Goal: Register for event/course

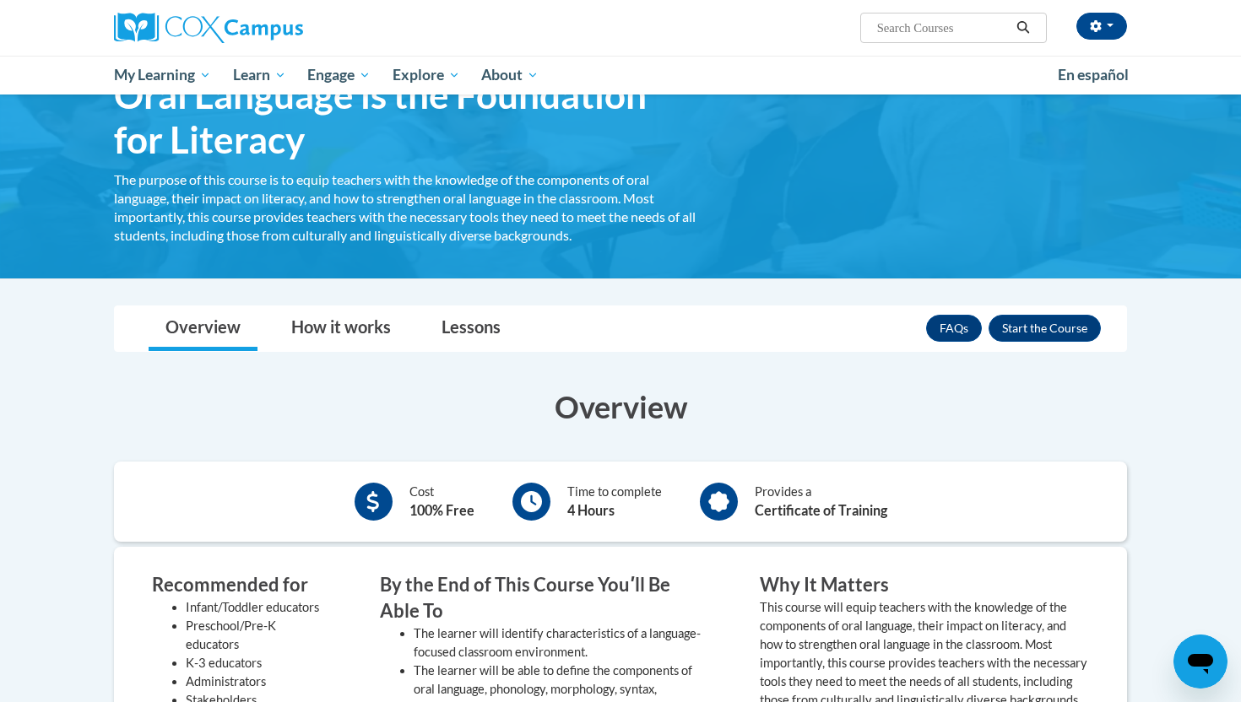
click at [636, 418] on h3 "Overview" at bounding box center [620, 407] width 1013 height 42
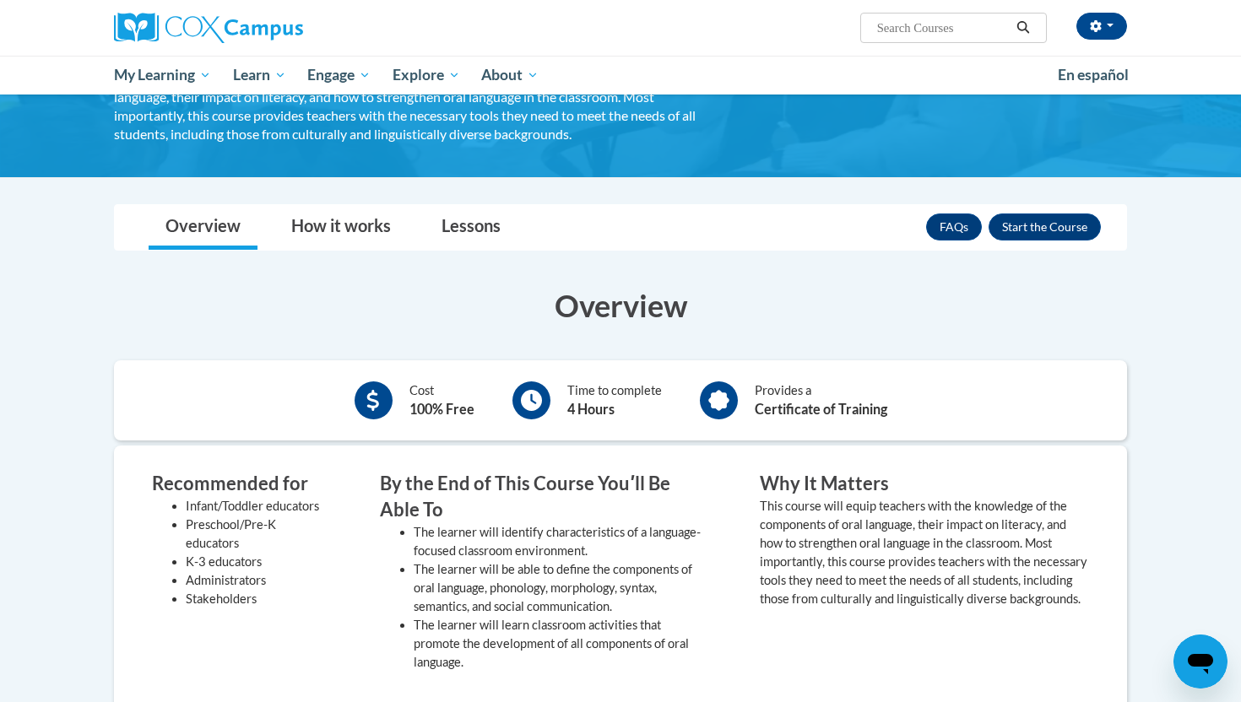
scroll to position [236, 0]
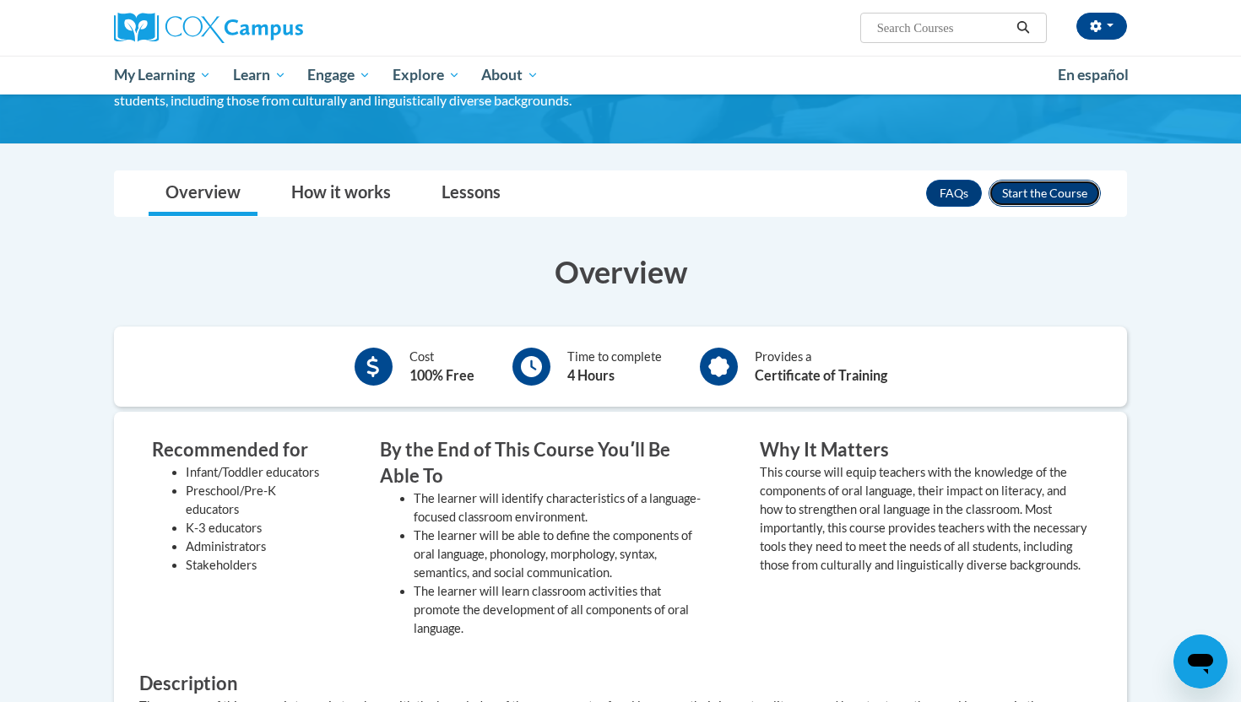
click at [1021, 196] on button "Enroll" at bounding box center [1044, 193] width 112 height 27
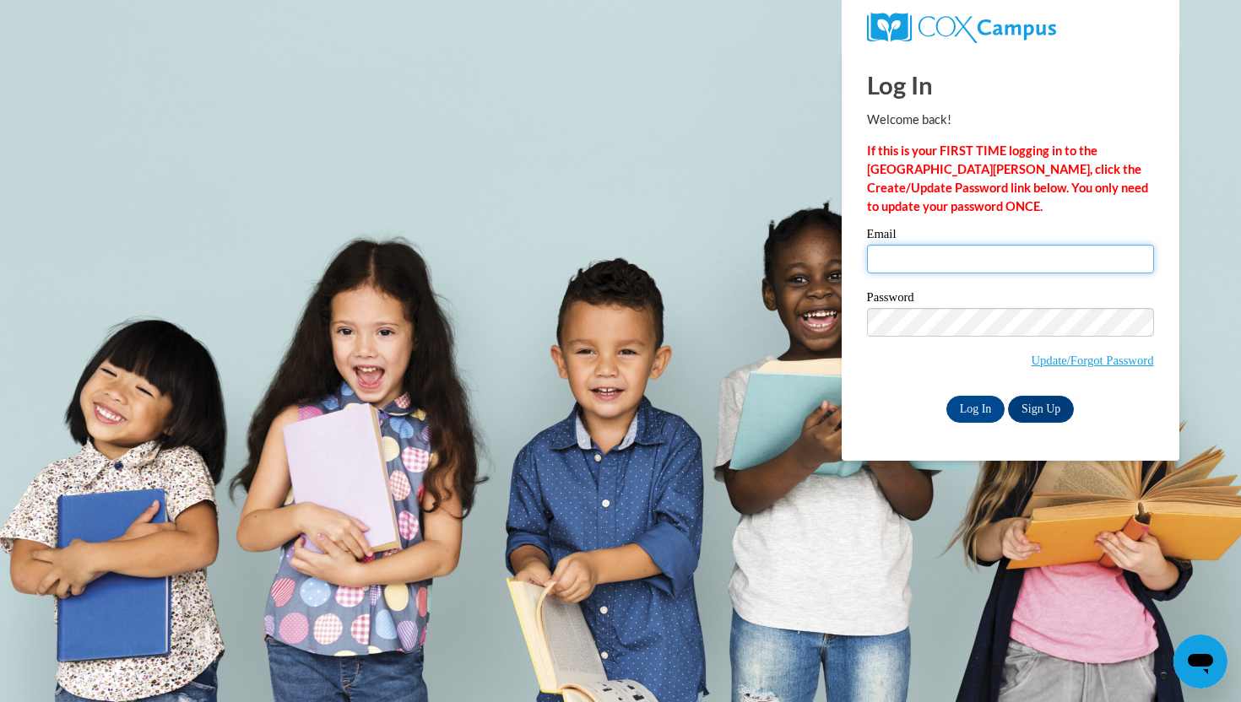
click at [934, 271] on input "Email" at bounding box center [1010, 259] width 287 height 29
type input "mgarne43@students.kennesaw.edu"
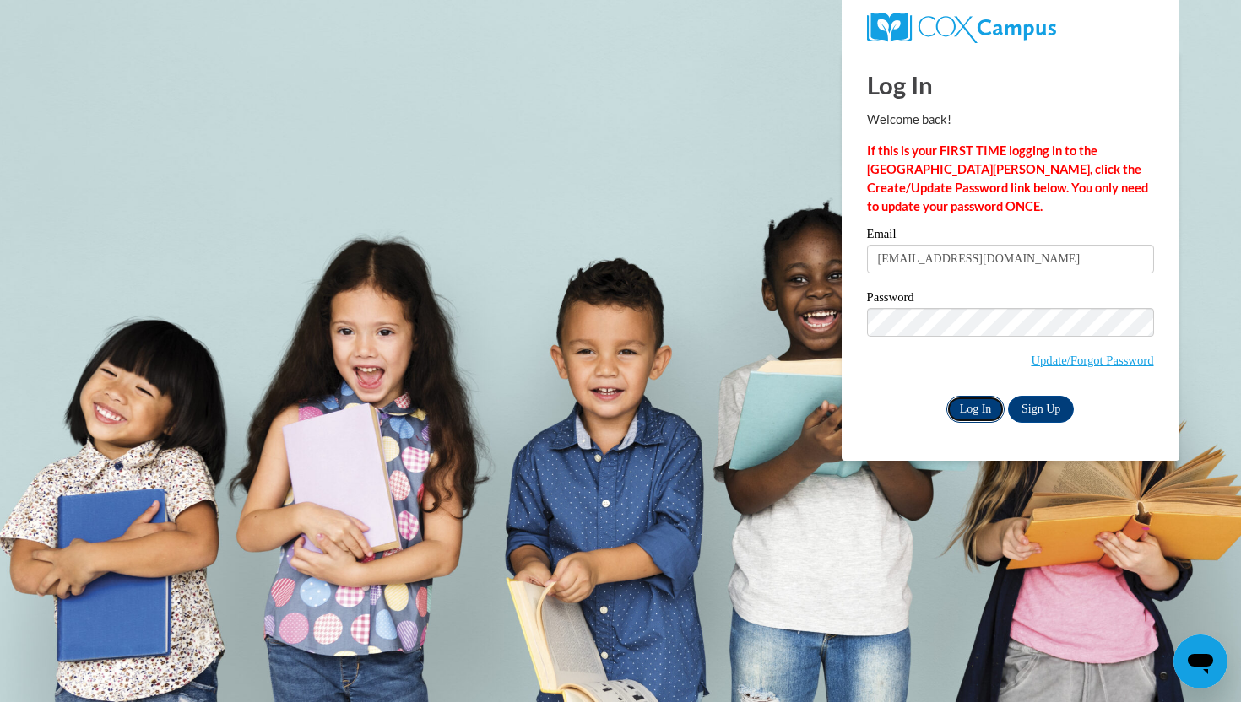
click at [974, 402] on input "Log In" at bounding box center [975, 409] width 59 height 27
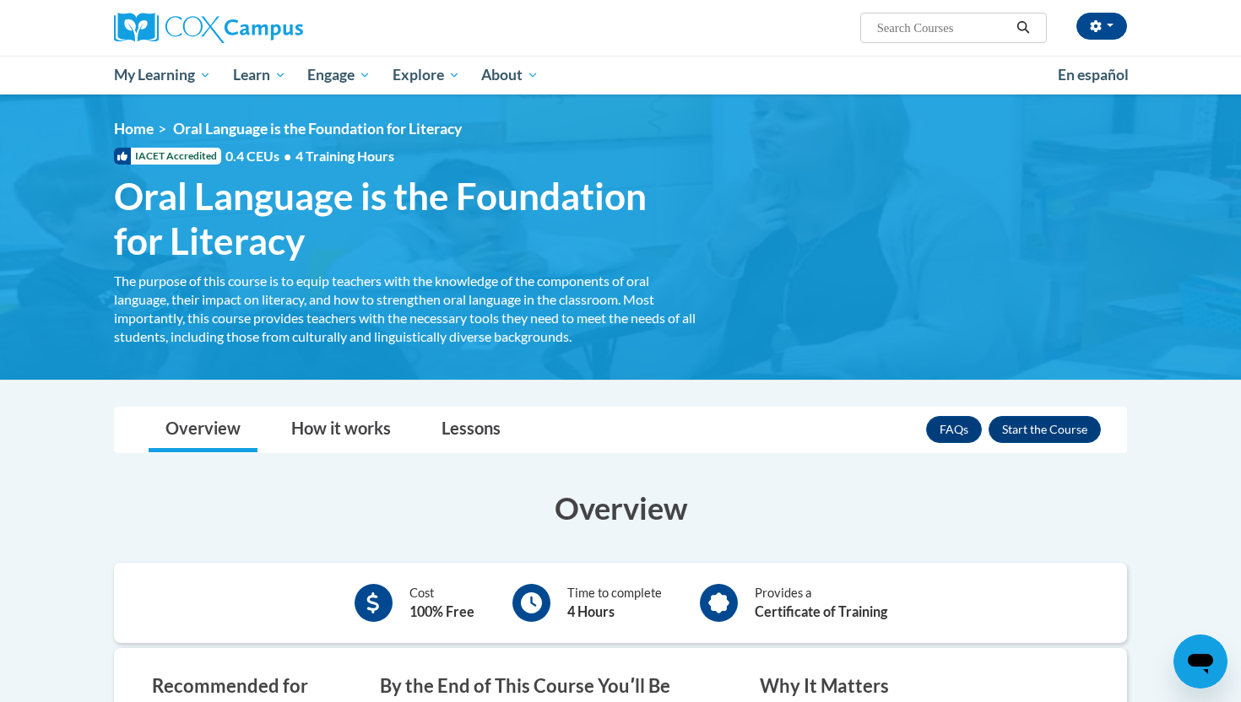
click at [819, 428] on div "Overview How it works Lessons Resources FAQs Enroll" at bounding box center [620, 430] width 986 height 45
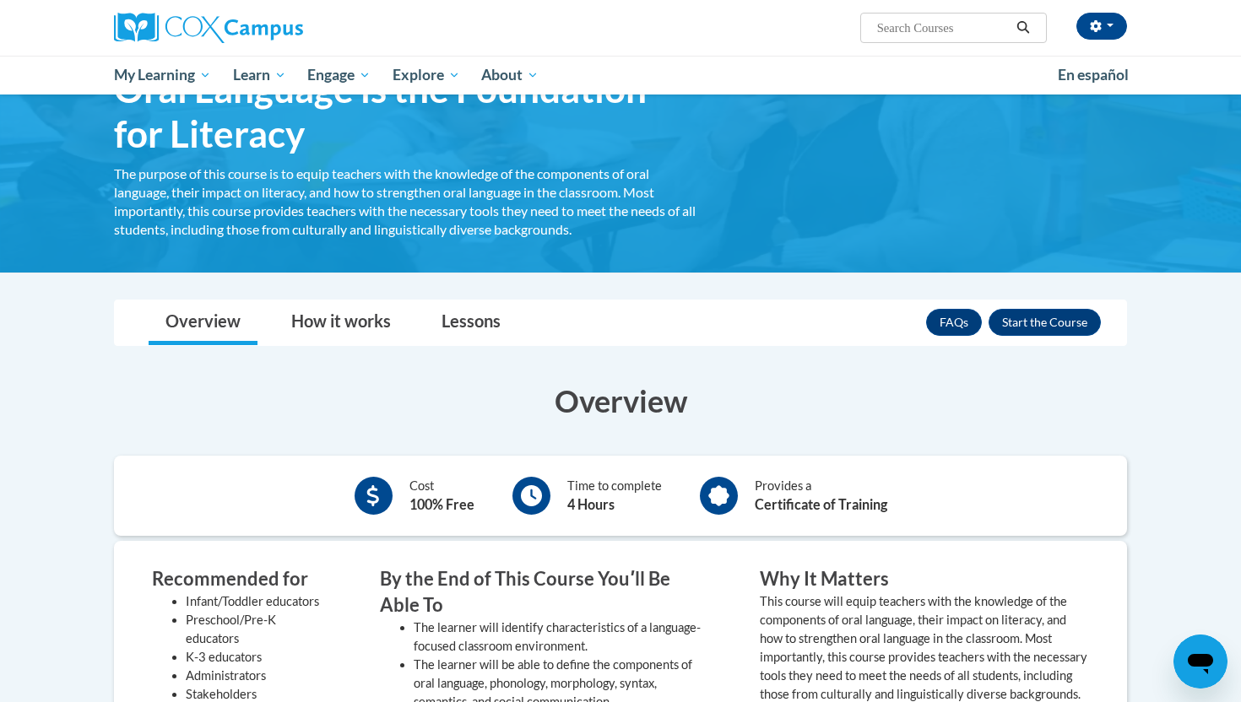
scroll to position [101, 0]
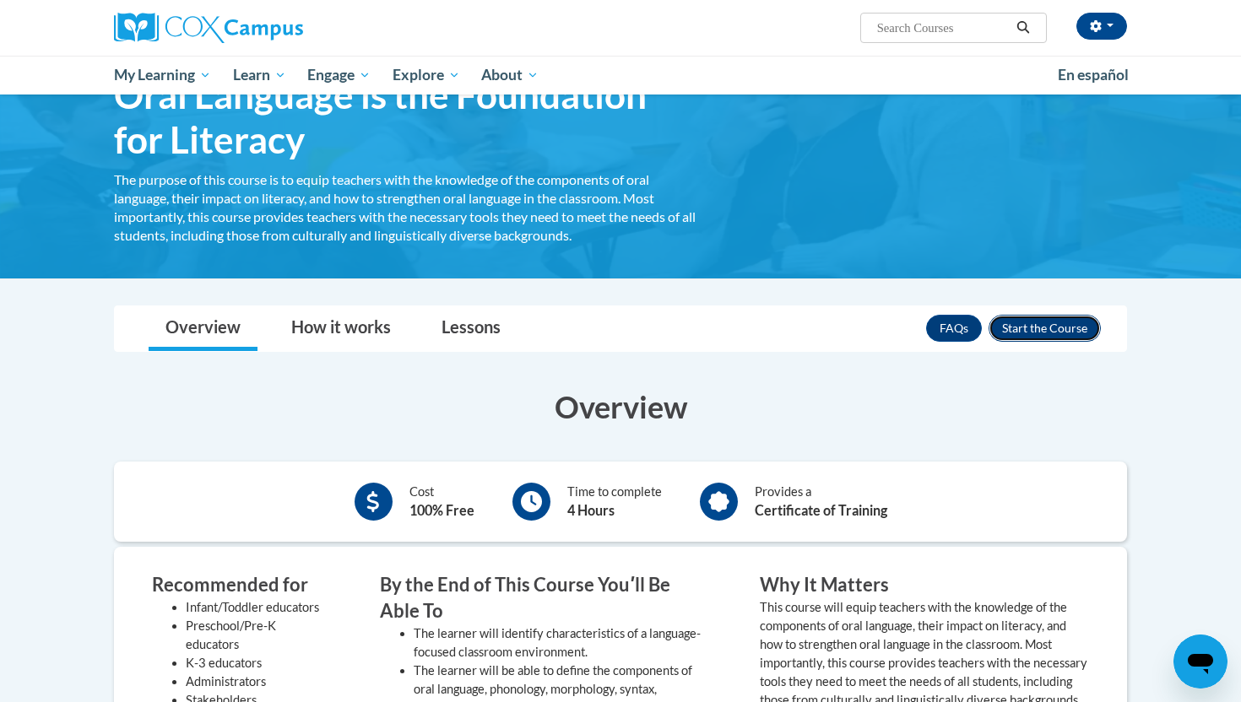
click at [1054, 324] on button "Enroll" at bounding box center [1044, 328] width 112 height 27
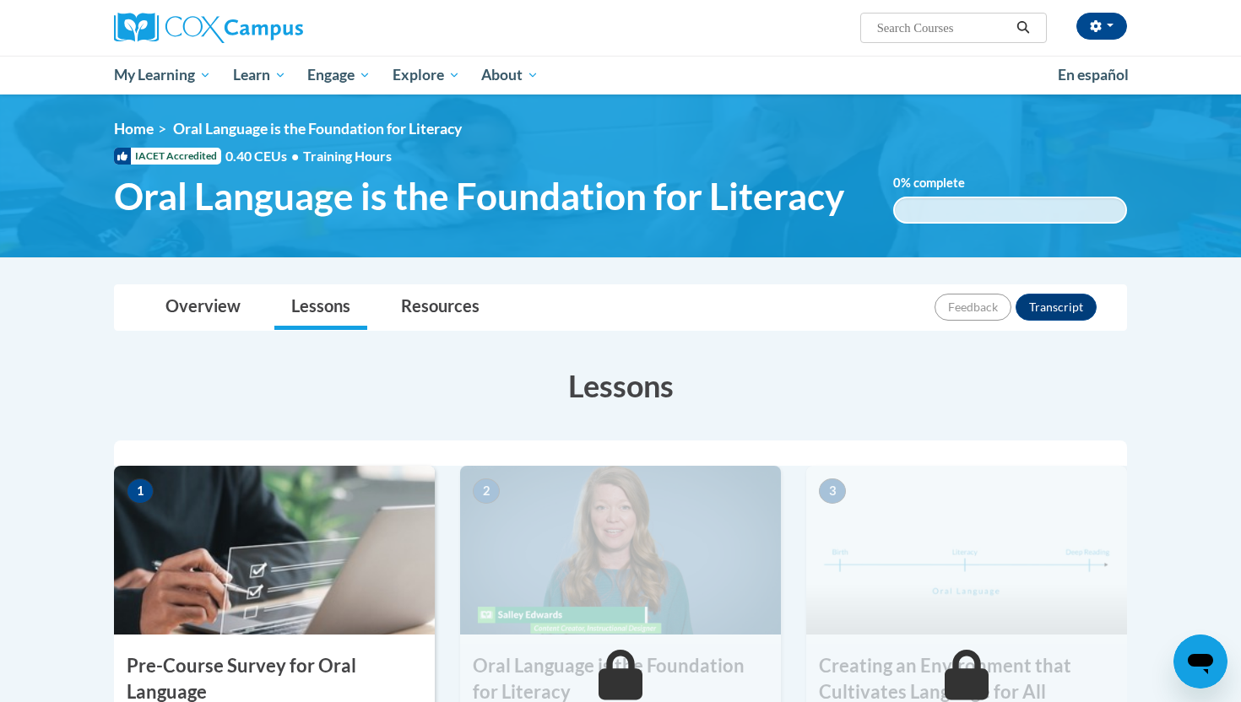
click at [1029, 370] on h3 "Lessons" at bounding box center [620, 386] width 1013 height 42
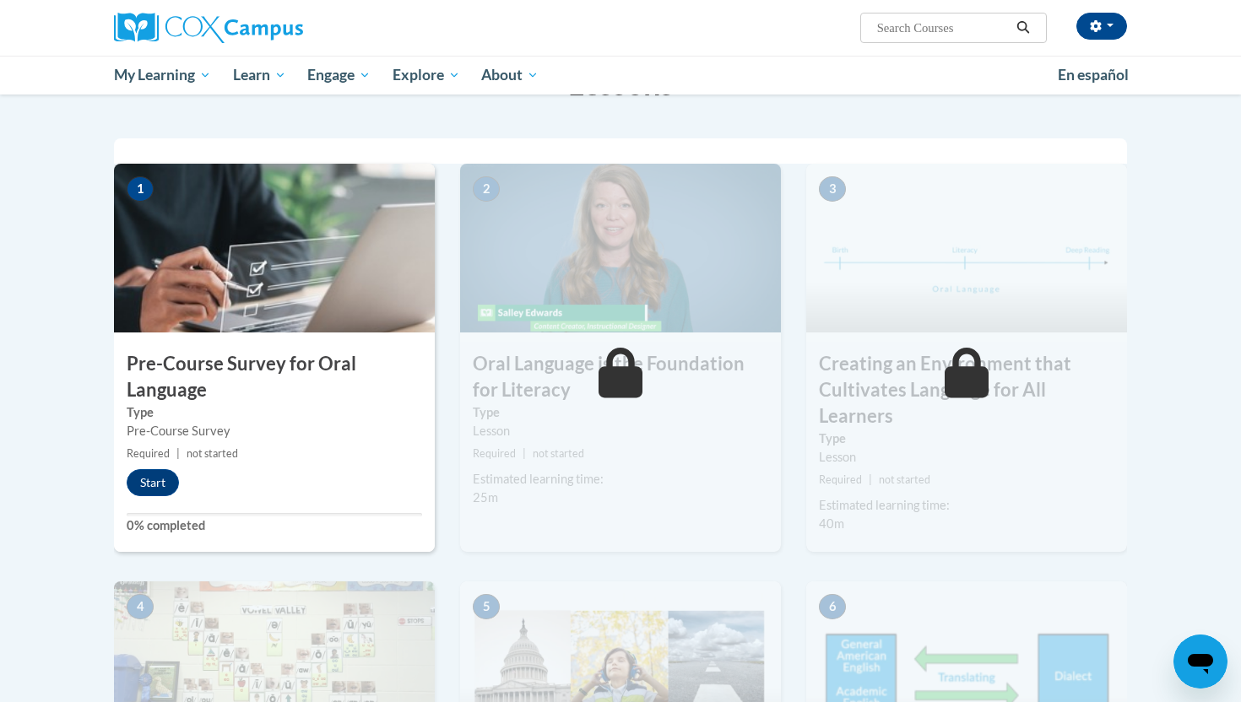
scroll to position [304, 0]
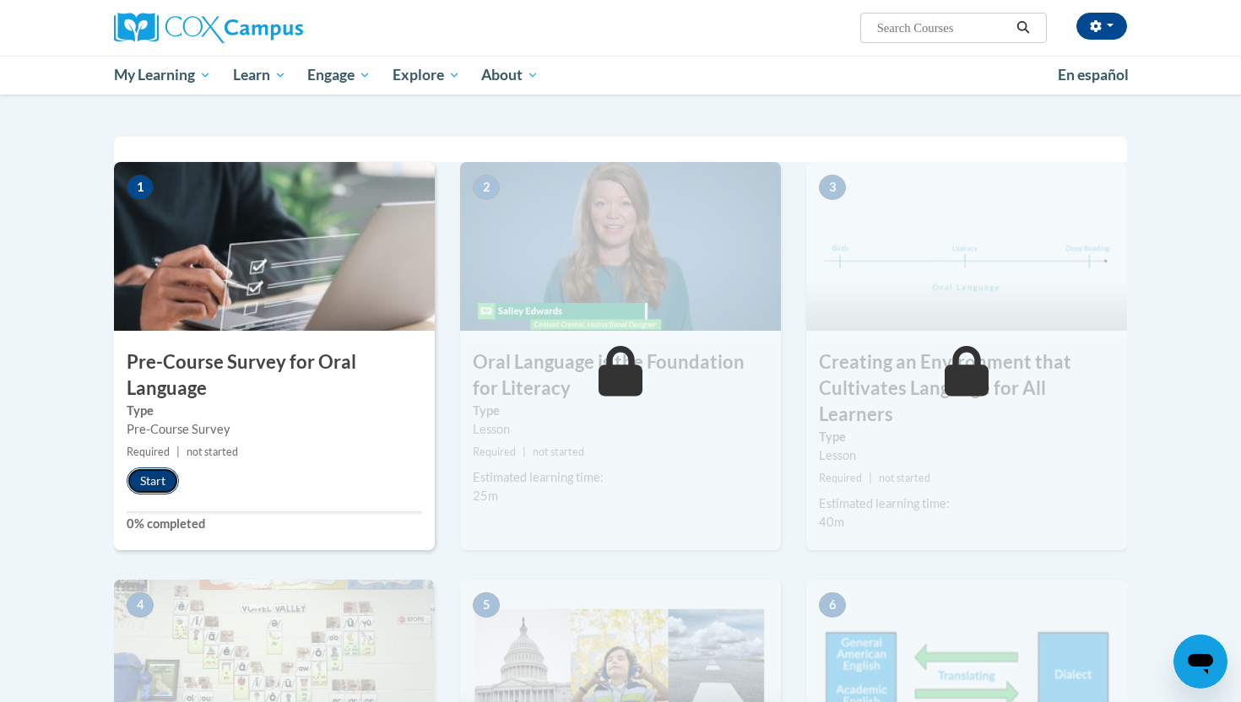
click at [156, 473] on button "Start" at bounding box center [153, 481] width 52 height 27
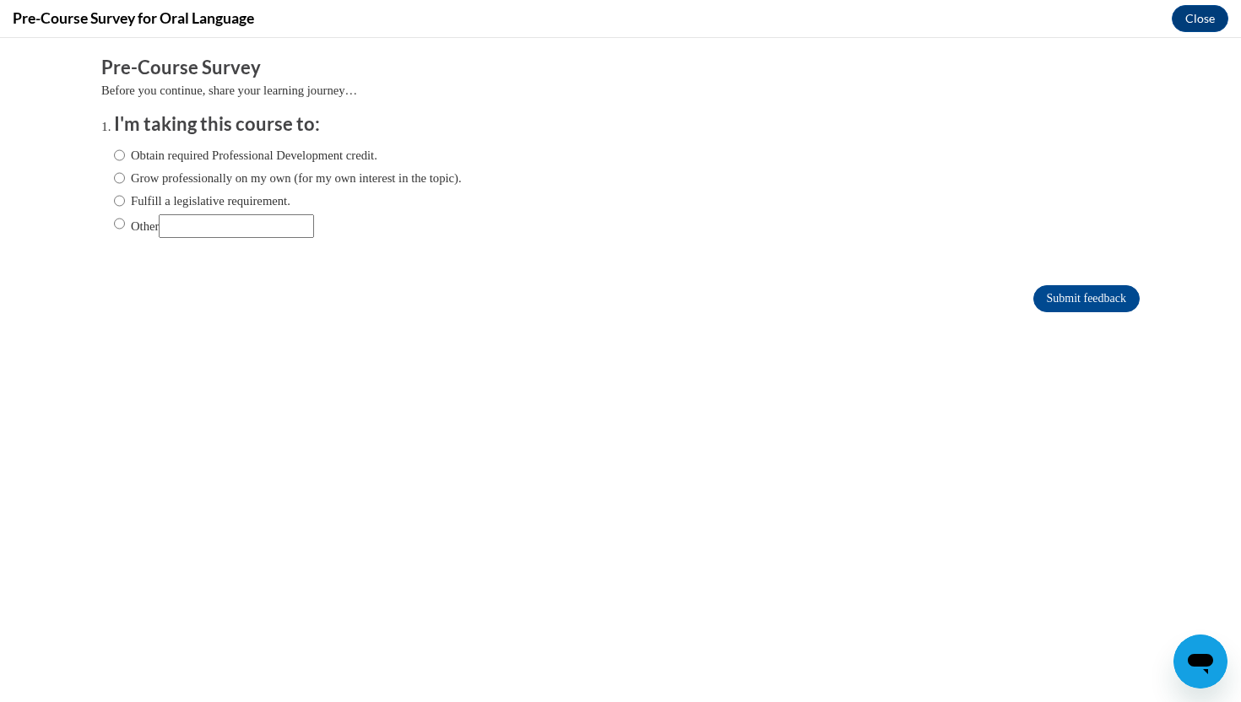
scroll to position [0, 0]
click at [118, 219] on input "Other" at bounding box center [119, 223] width 11 height 19
radio input "true"
click at [235, 239] on div "Obtain required Professional Development credit. Grow professionally on my own …" at bounding box center [288, 192] width 348 height 109
click at [225, 230] on input "Other" at bounding box center [236, 226] width 155 height 24
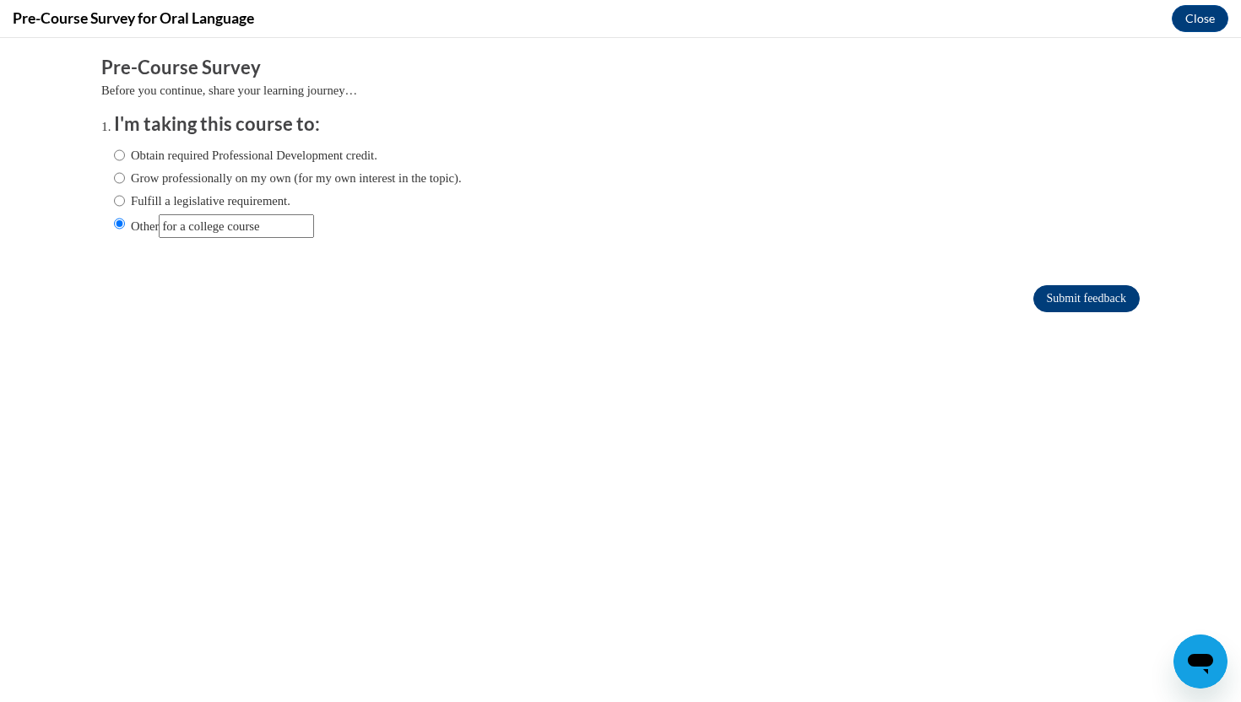
type input "for a college course"
click at [1101, 301] on input "Submit feedback" at bounding box center [1086, 298] width 106 height 27
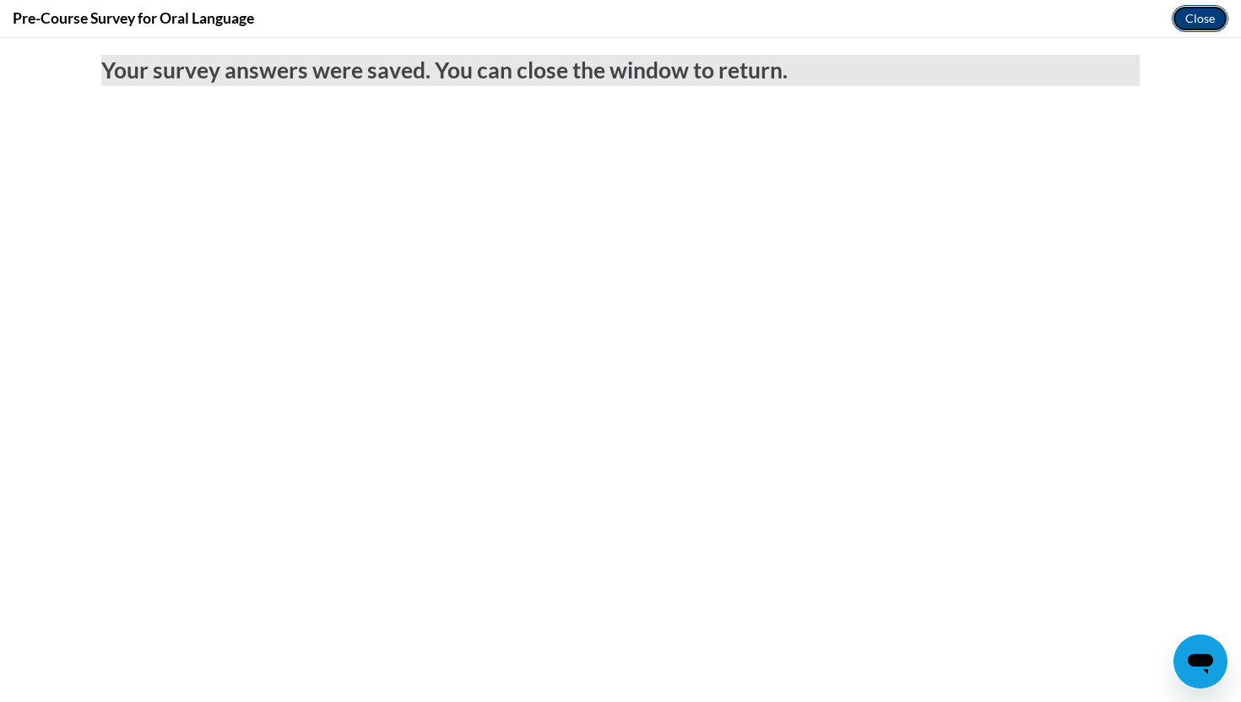
click at [1204, 19] on button "Close" at bounding box center [1199, 18] width 57 height 27
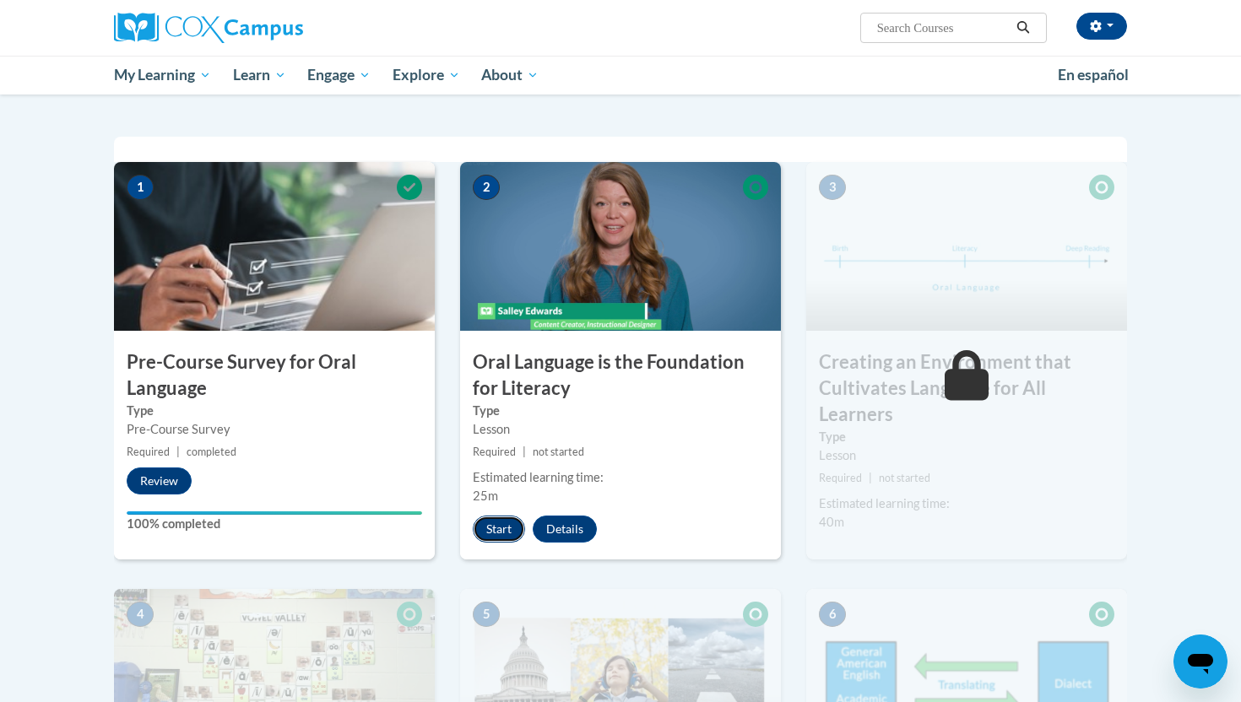
click at [508, 521] on button "Start" at bounding box center [499, 529] width 52 height 27
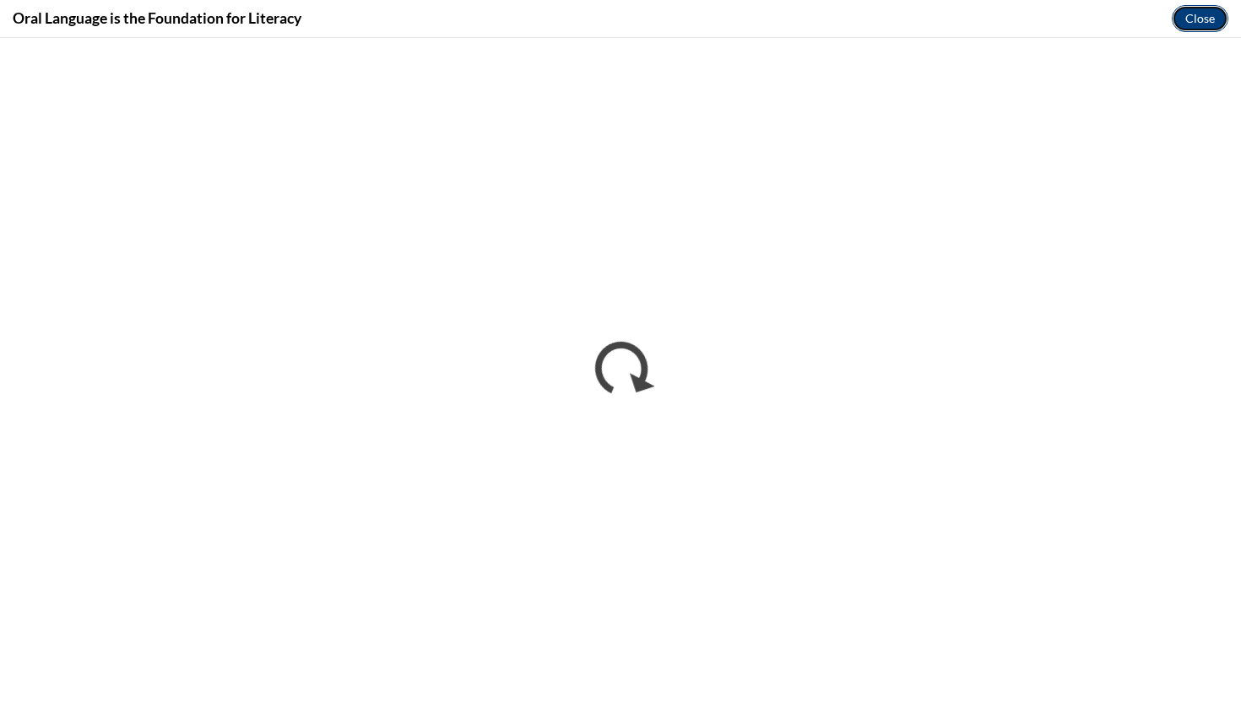
click at [1196, 27] on button "Close" at bounding box center [1199, 18] width 57 height 27
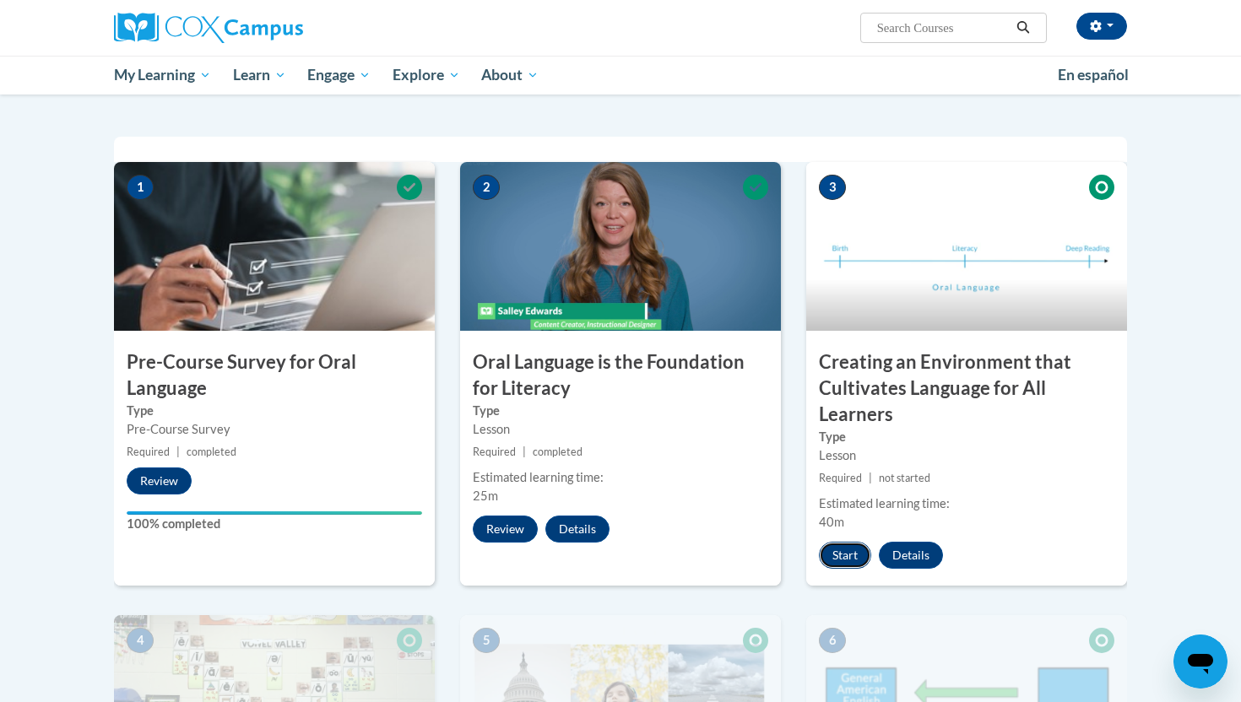
click at [842, 562] on button "Start" at bounding box center [845, 555] width 52 height 27
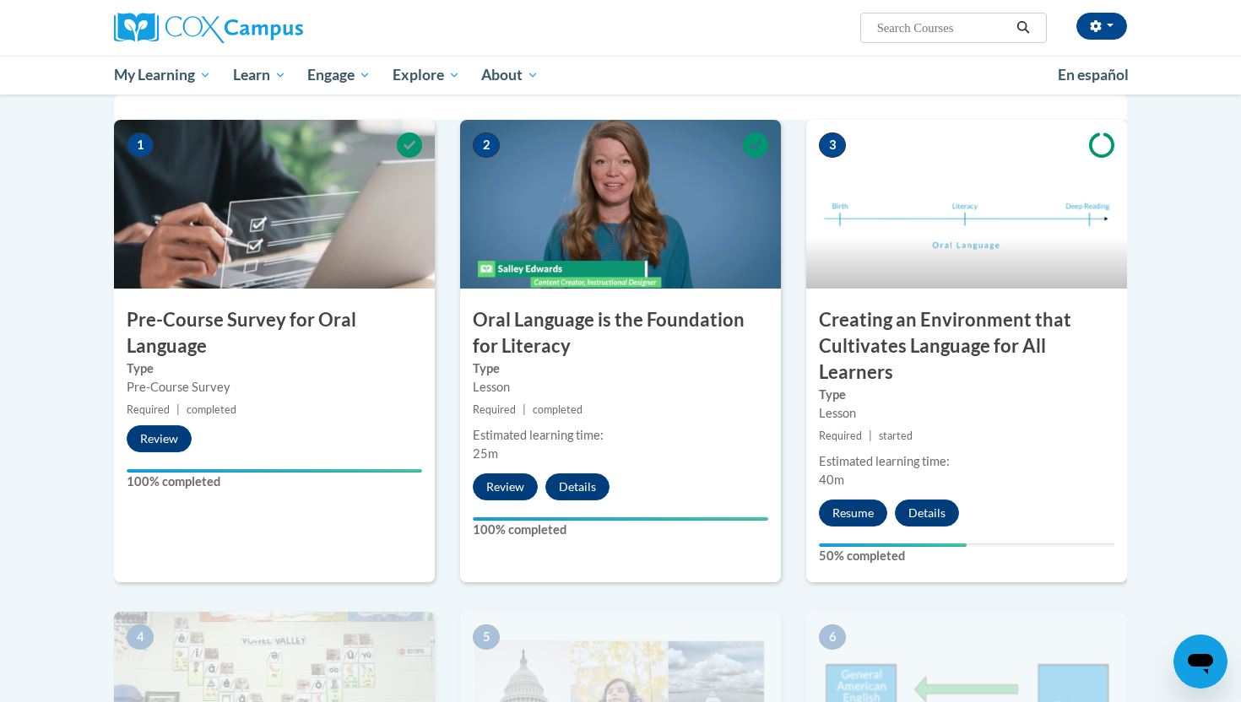
scroll to position [371, 0]
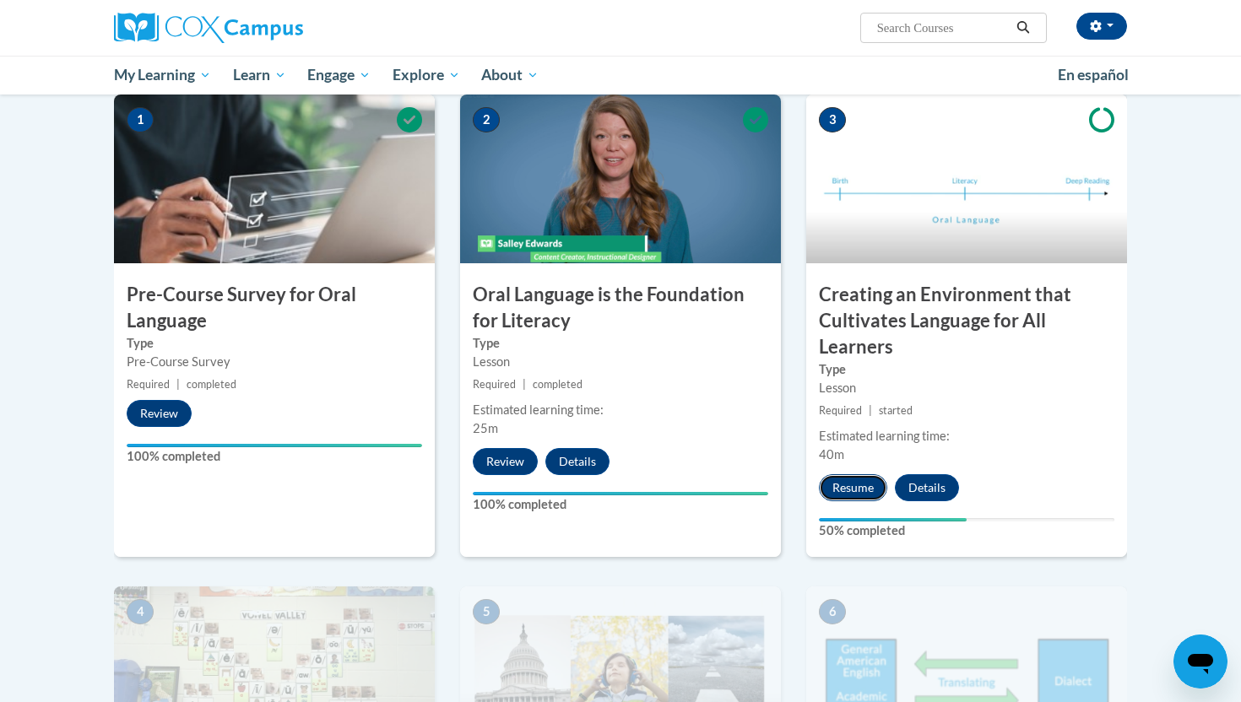
click at [854, 489] on button "Resume" at bounding box center [853, 487] width 68 height 27
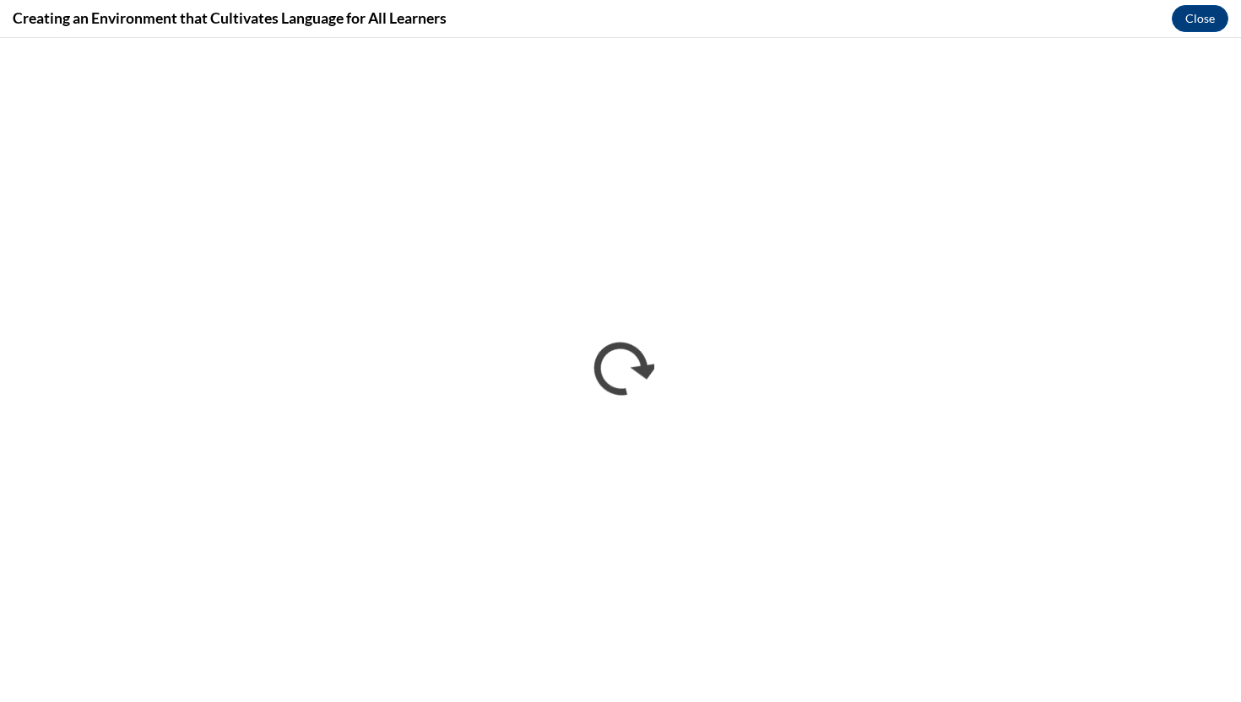
scroll to position [0, 0]
click at [1187, 14] on button "Close" at bounding box center [1199, 18] width 57 height 27
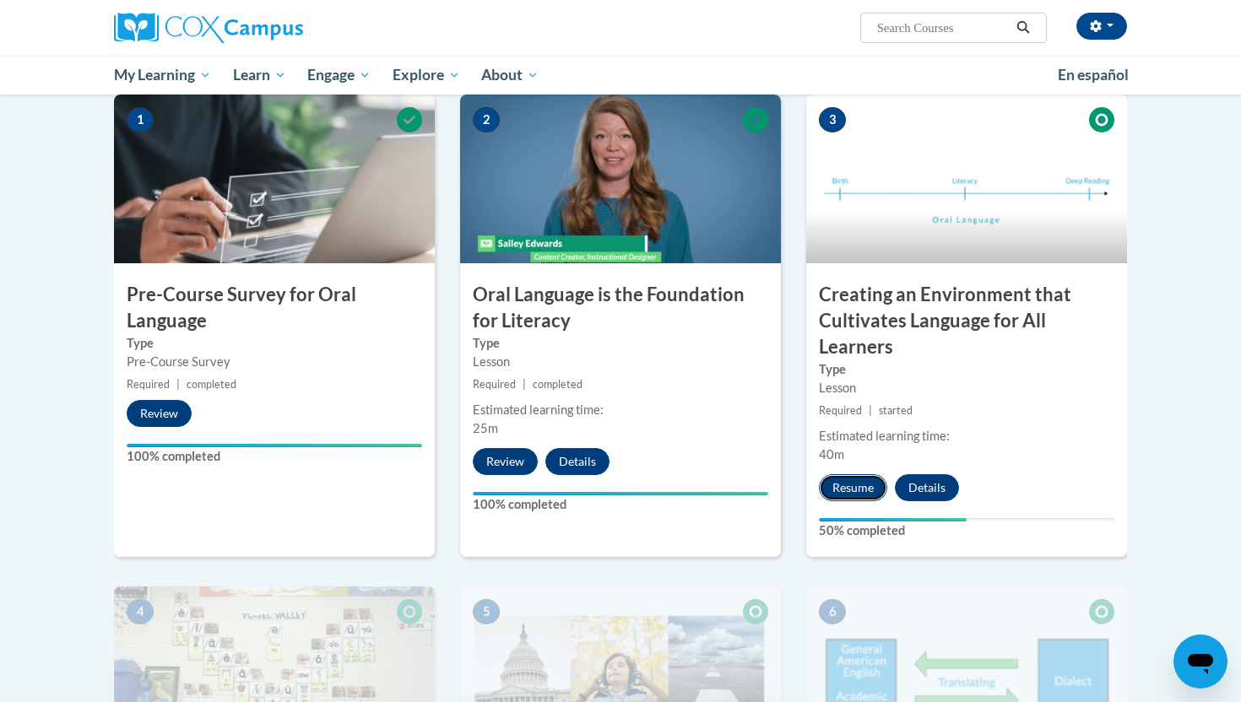
click at [876, 493] on button "Resume" at bounding box center [853, 487] width 68 height 27
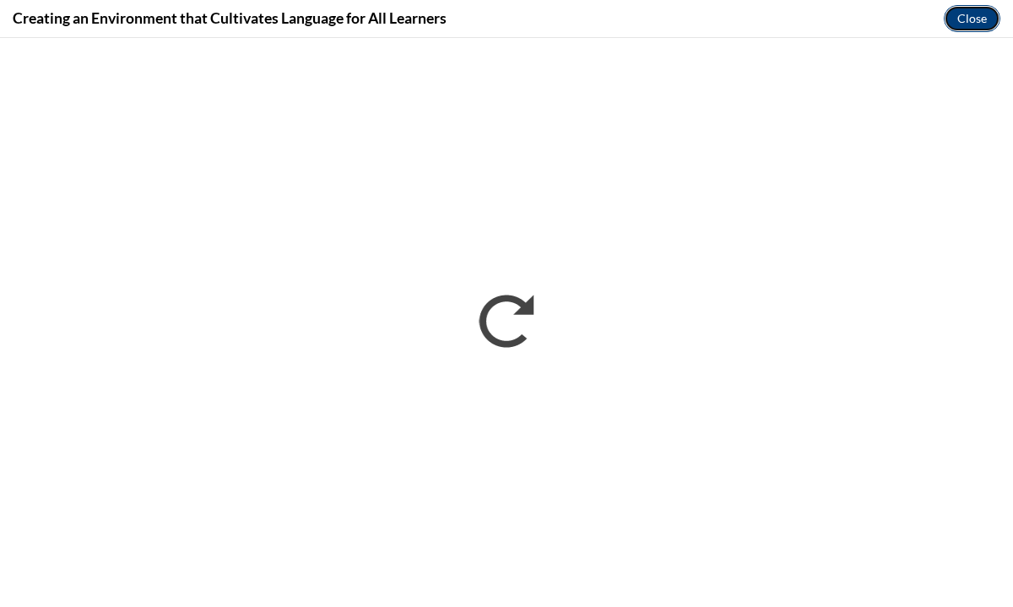
click at [975, 15] on button "Close" at bounding box center [972, 18] width 57 height 27
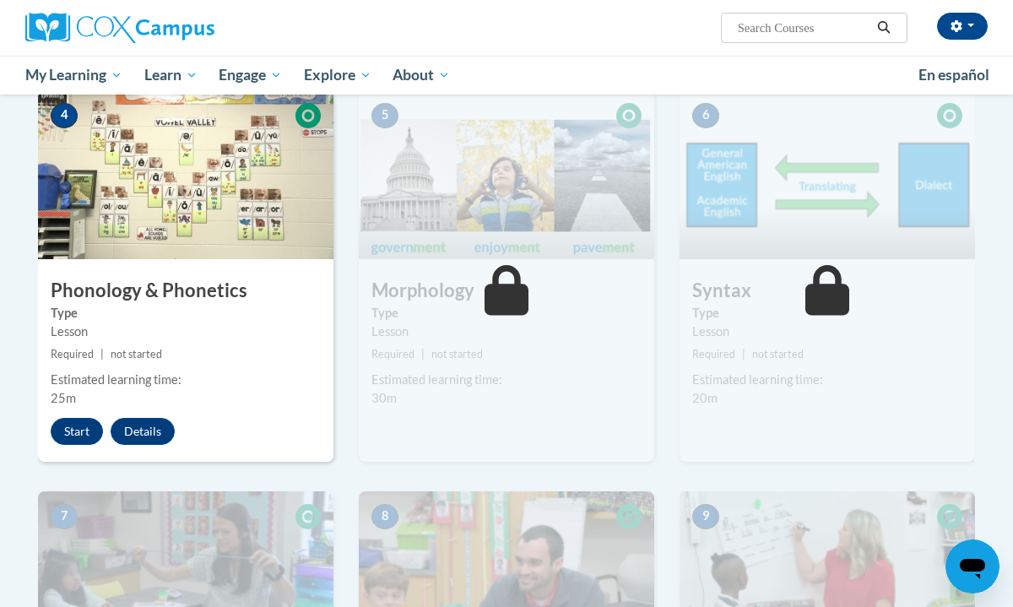
scroll to position [878, 0]
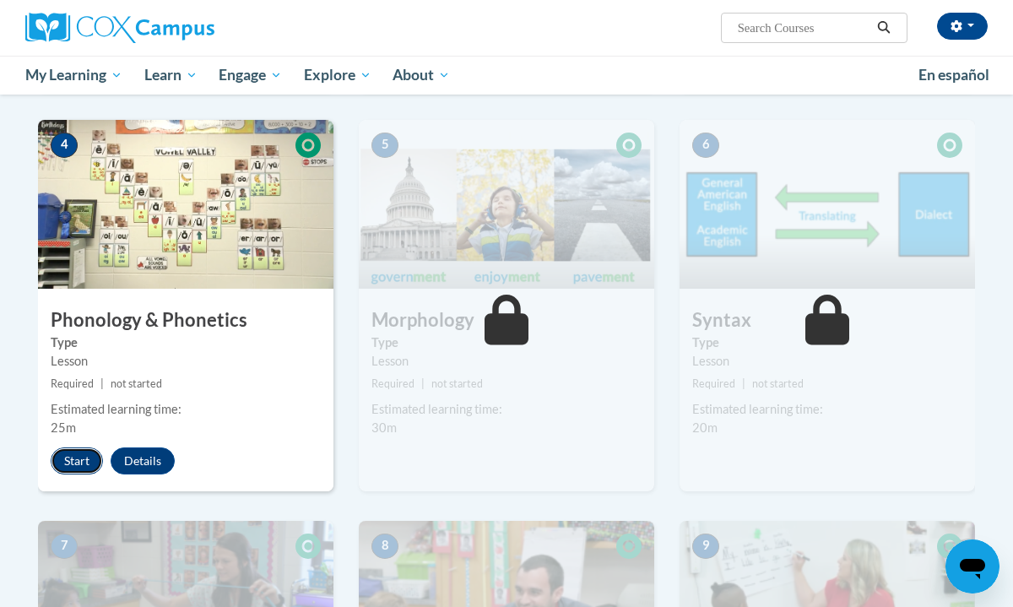
click at [70, 466] on button "Start" at bounding box center [77, 460] width 52 height 27
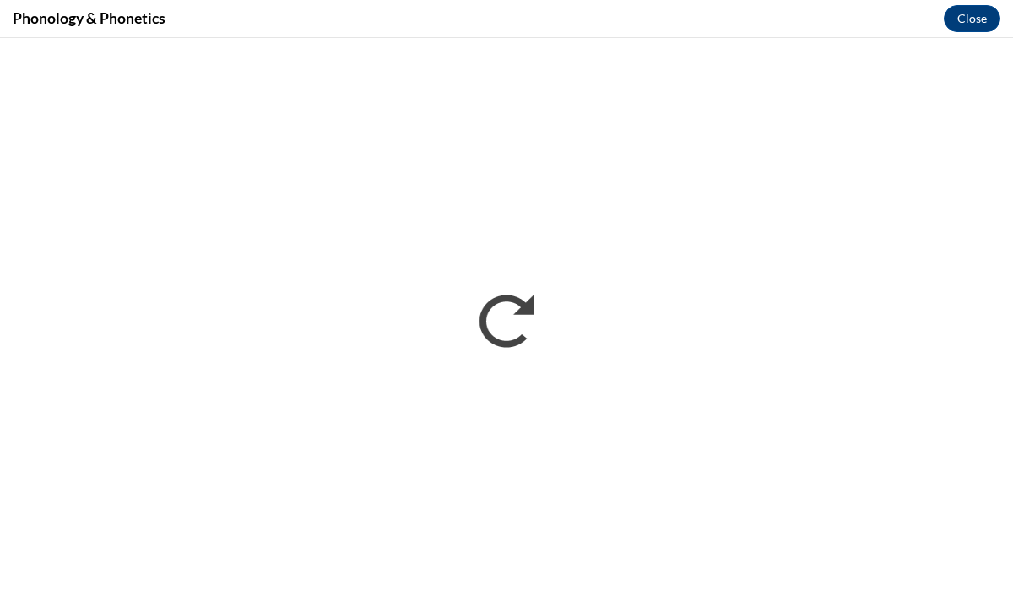
scroll to position [0, 0]
click at [976, 13] on button "Close" at bounding box center [972, 18] width 57 height 27
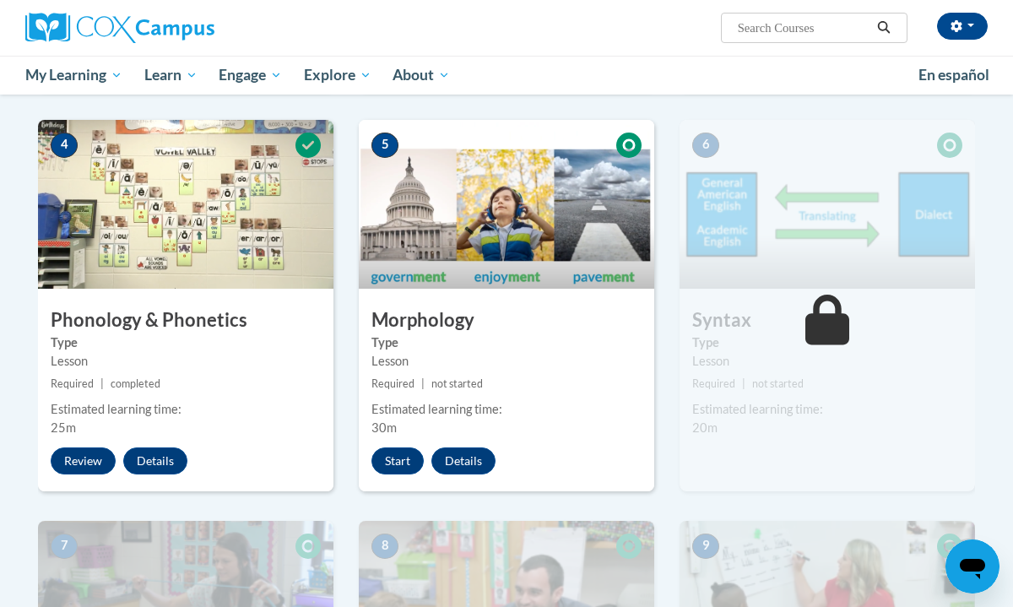
click at [847, 442] on div "6 Syntax Type Lesson Required | not started Estimated learning time: 20m Start …" at bounding box center [826, 305] width 295 height 371
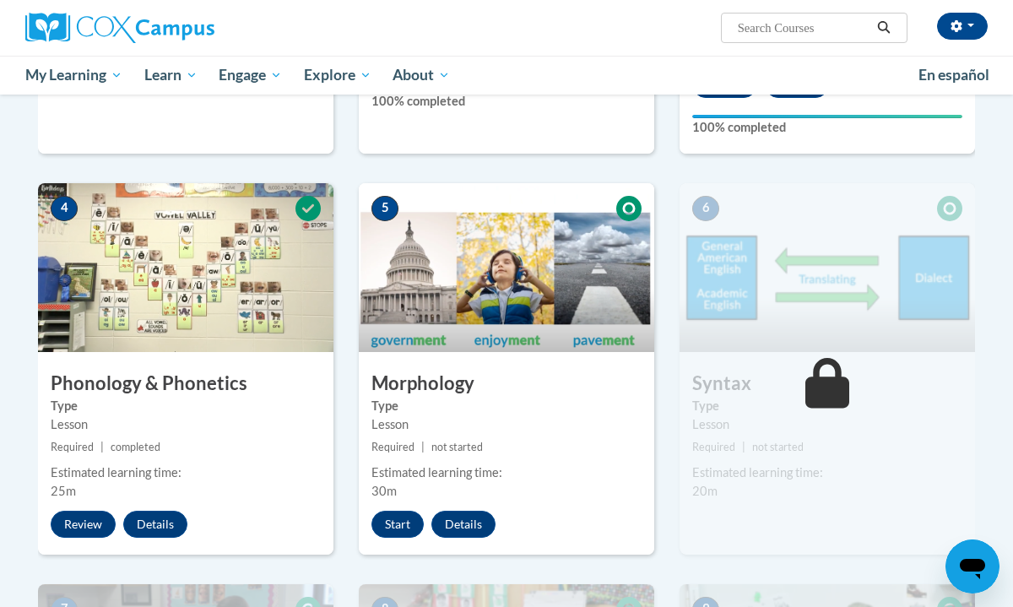
scroll to position [810, 0]
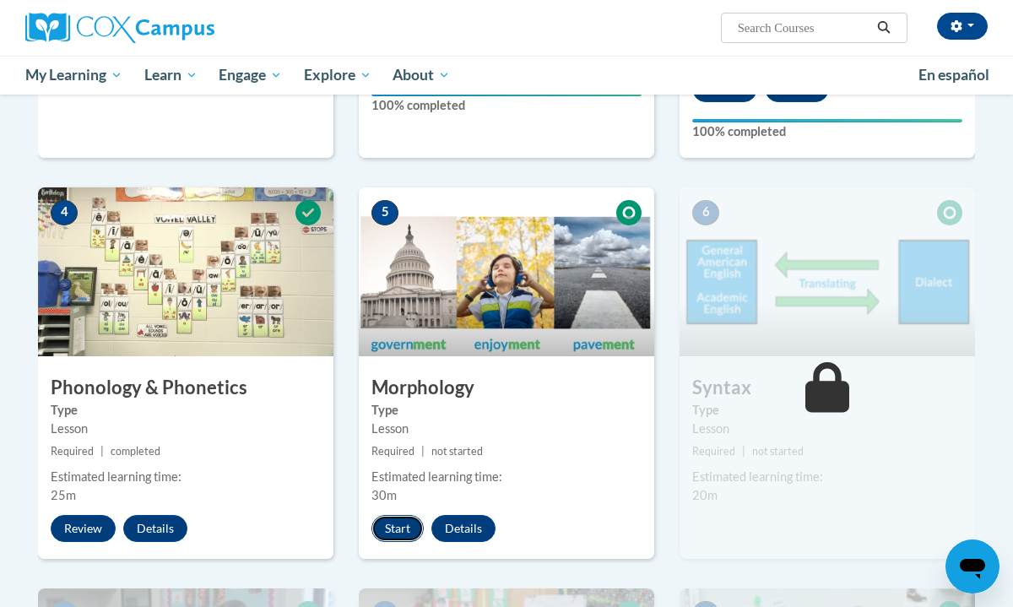
click at [403, 527] on button "Start" at bounding box center [397, 528] width 52 height 27
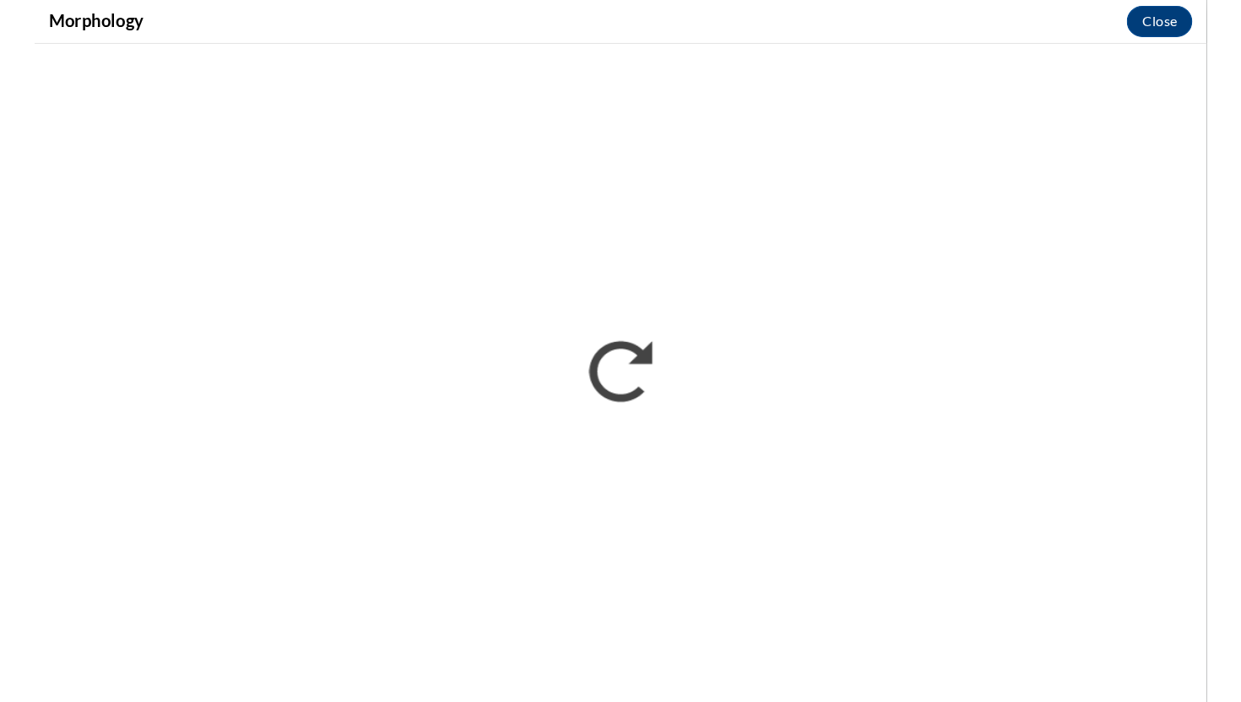
scroll to position [0, 0]
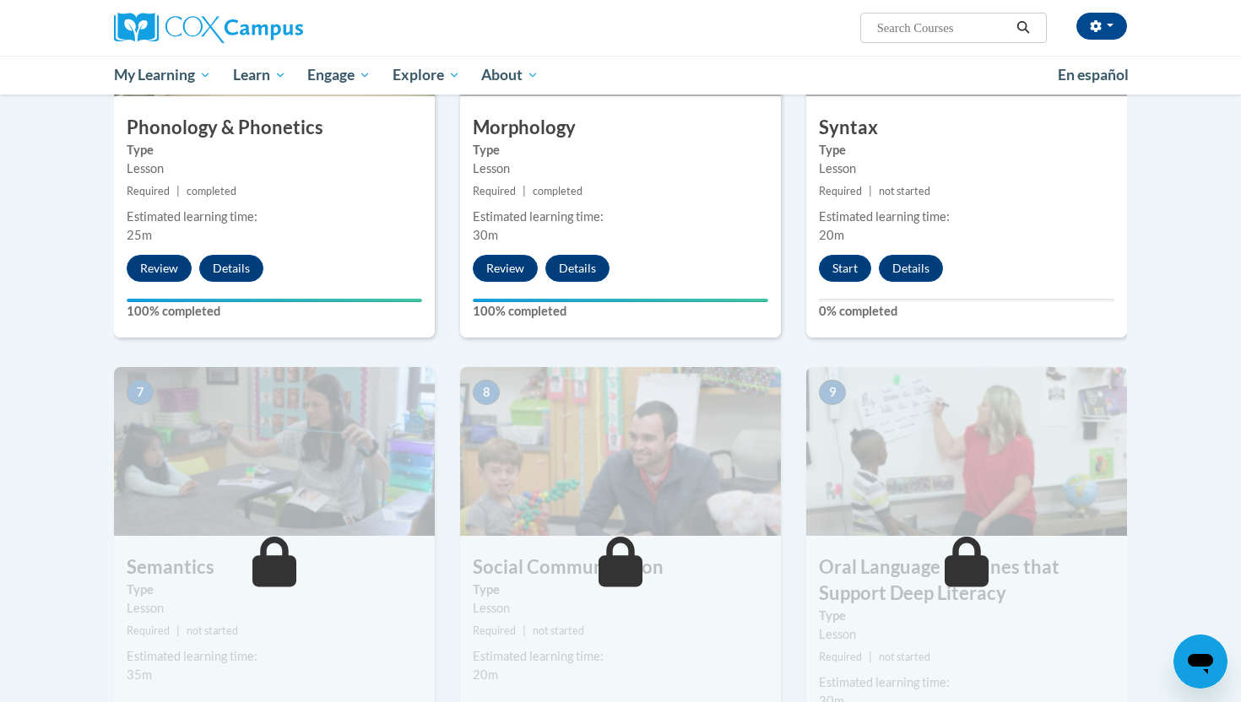
scroll to position [1064, 0]
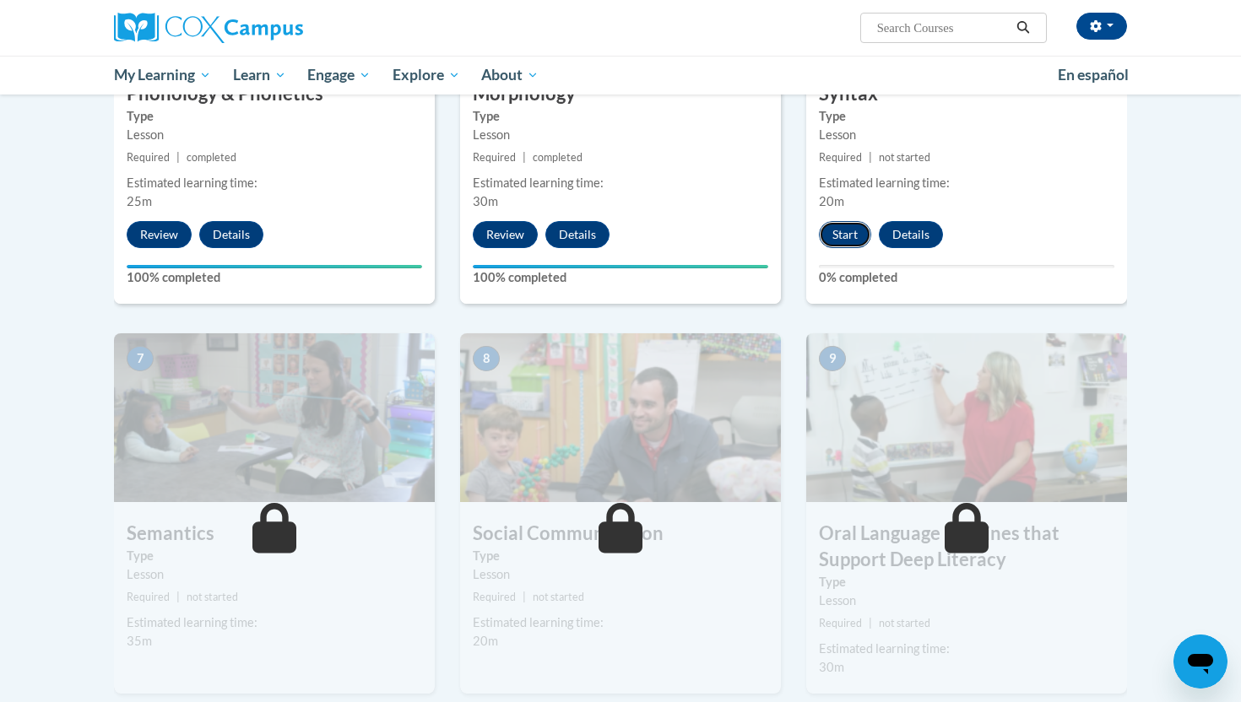
click at [846, 233] on button "Start" at bounding box center [845, 234] width 52 height 27
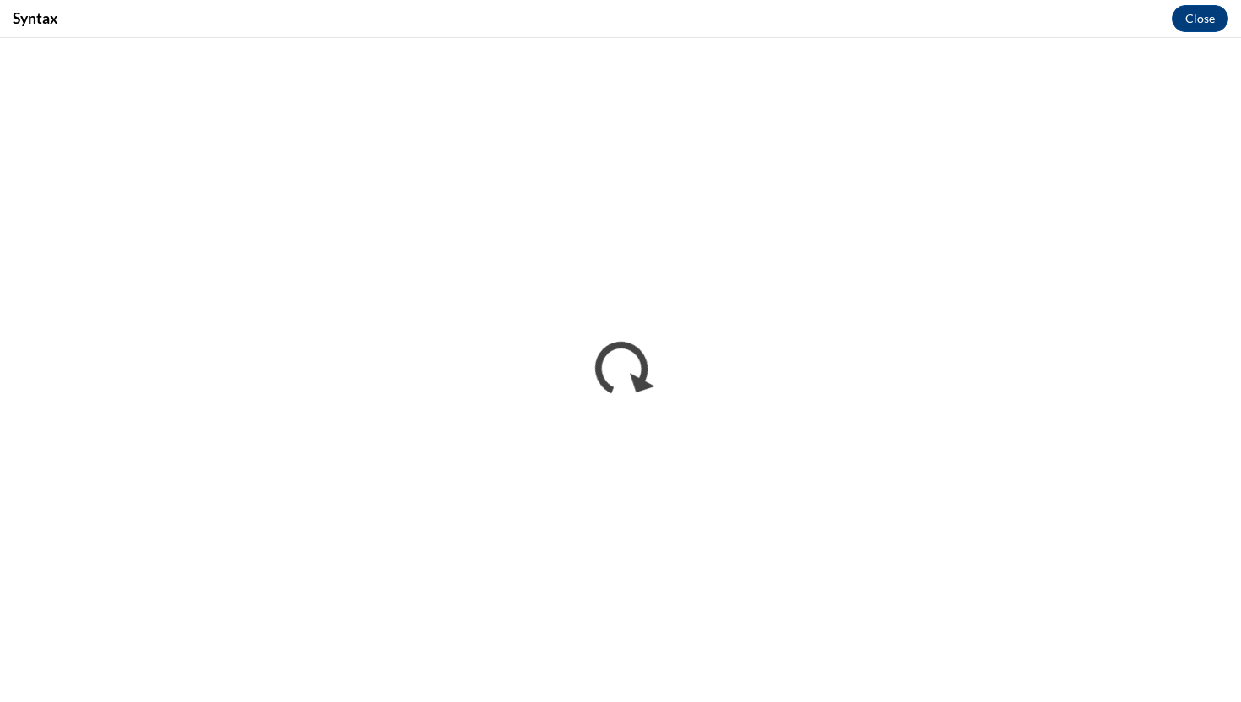
scroll to position [0, 0]
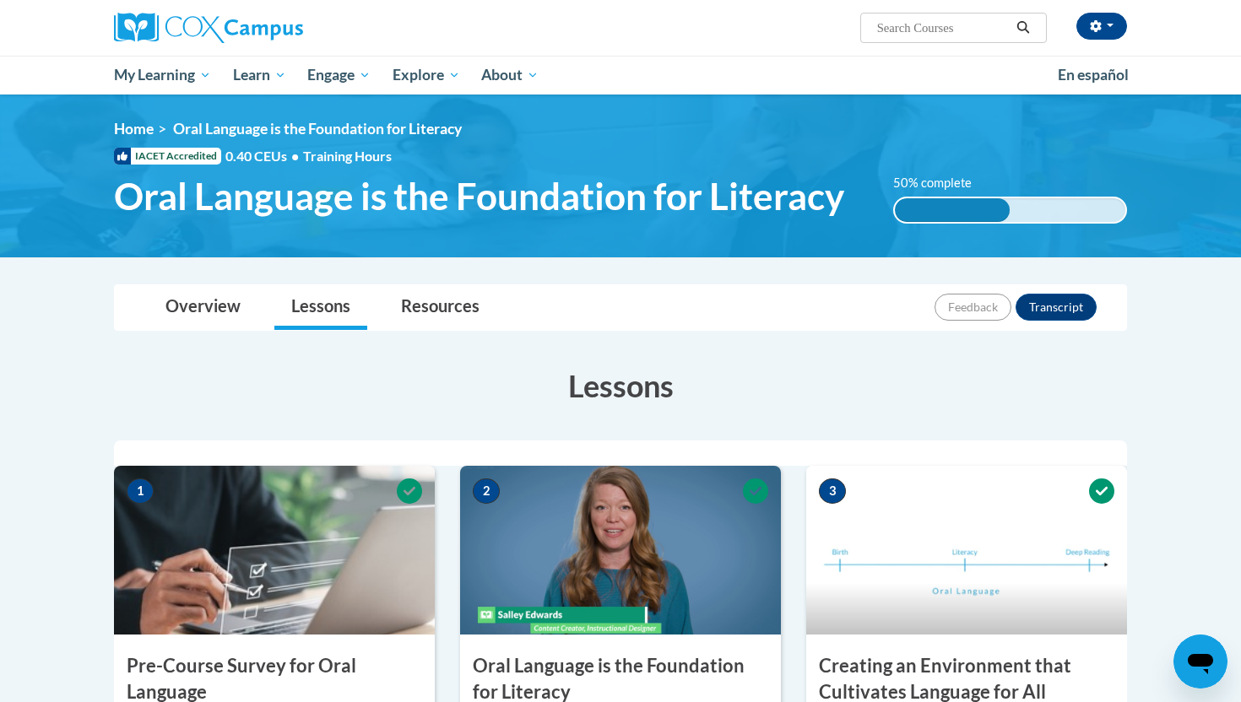
click at [633, 393] on h3 "Lessons" at bounding box center [620, 386] width 1013 height 42
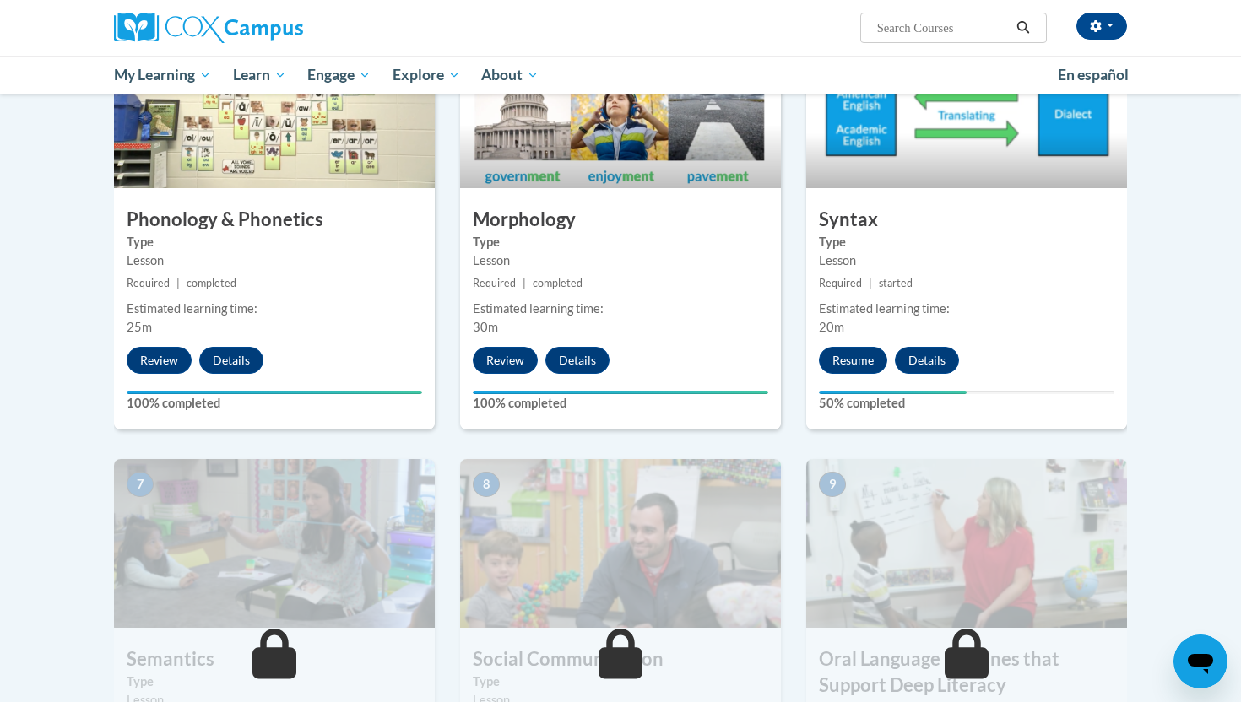
scroll to position [945, 0]
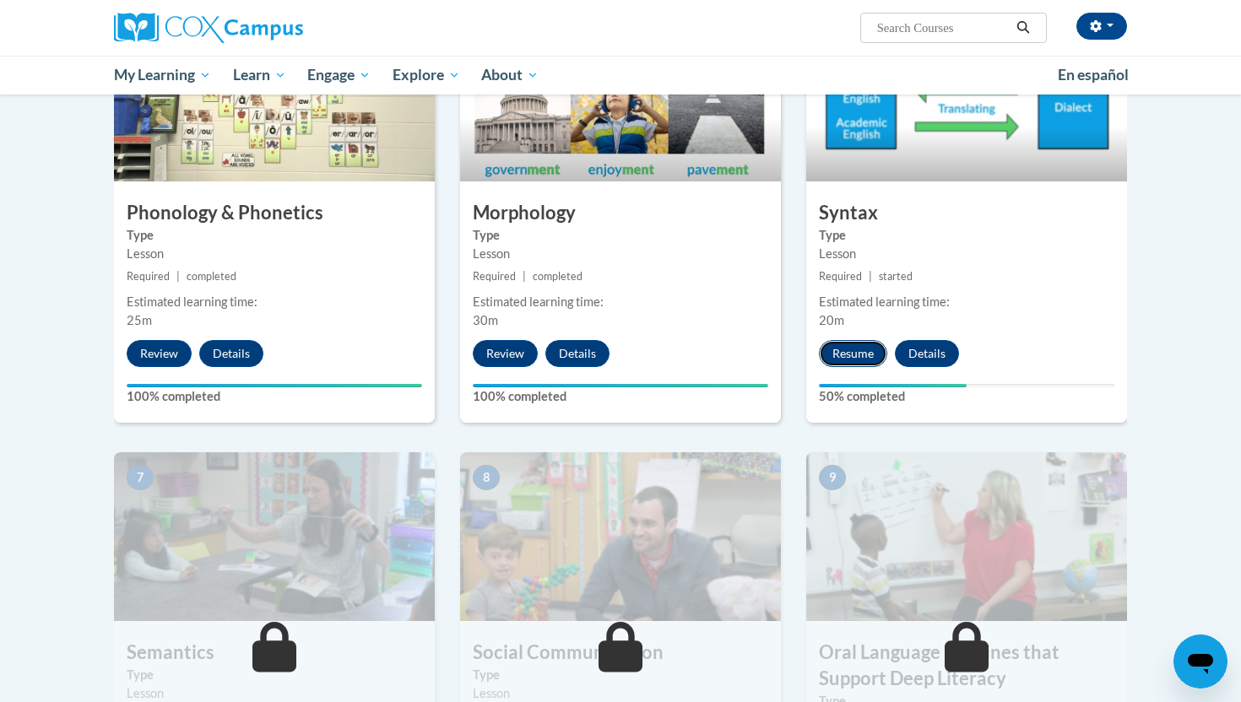
click at [852, 354] on button "Resume" at bounding box center [853, 353] width 68 height 27
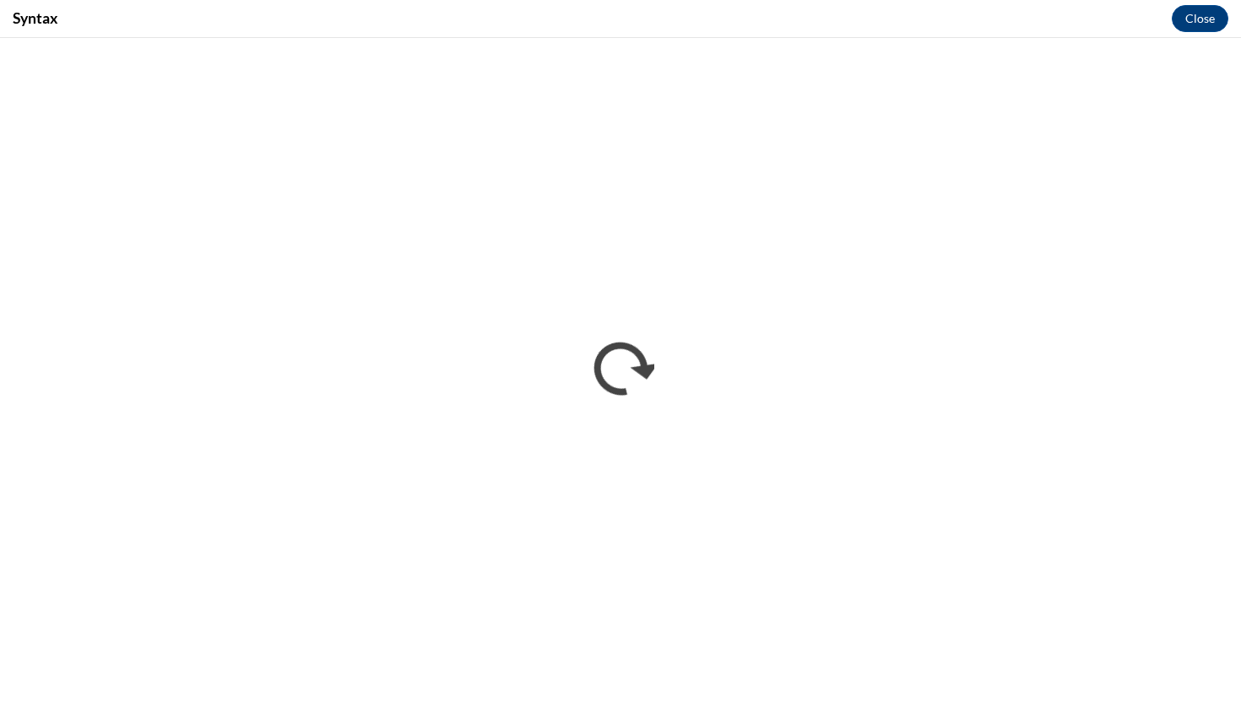
scroll to position [0, 0]
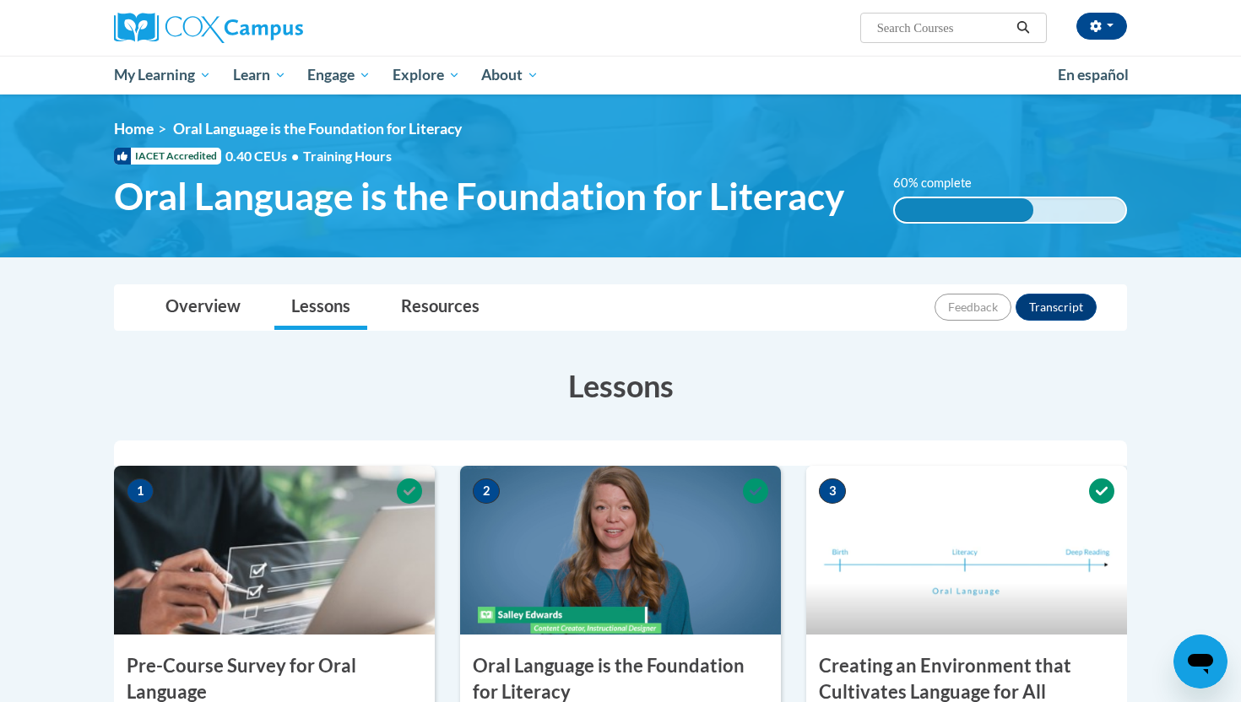
click at [890, 400] on h3 "Lessons" at bounding box center [620, 386] width 1013 height 42
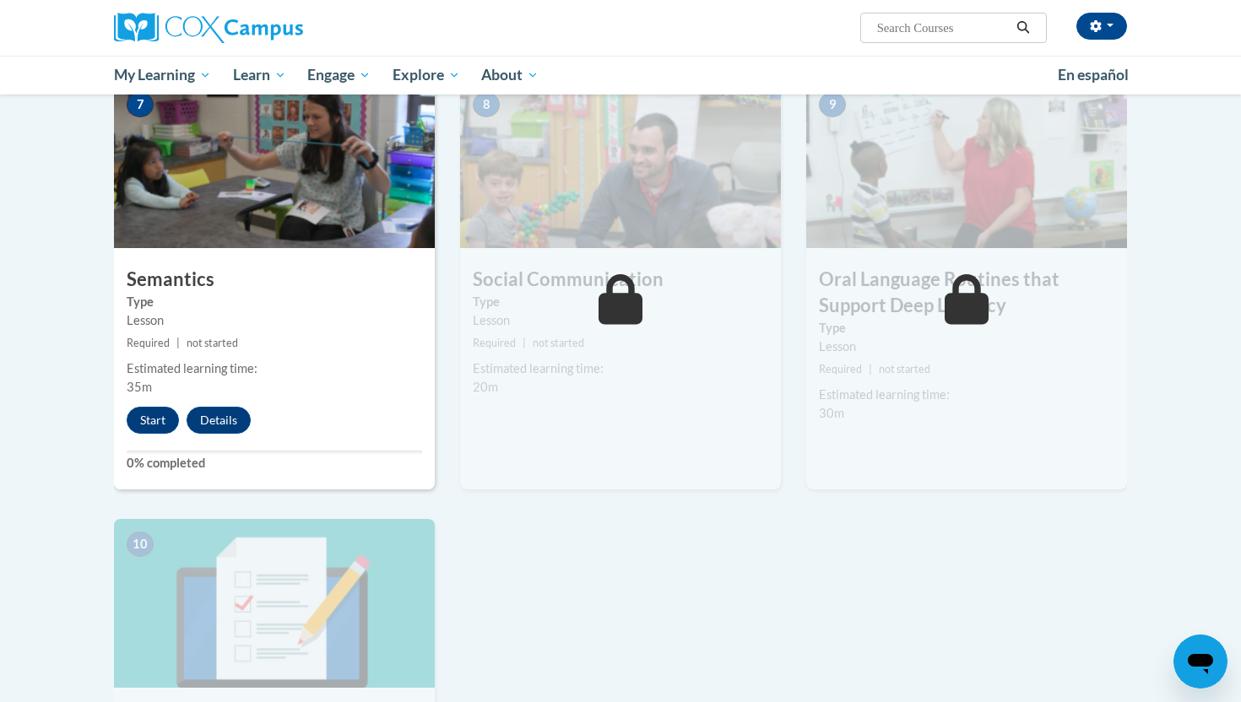
scroll to position [1317, 0]
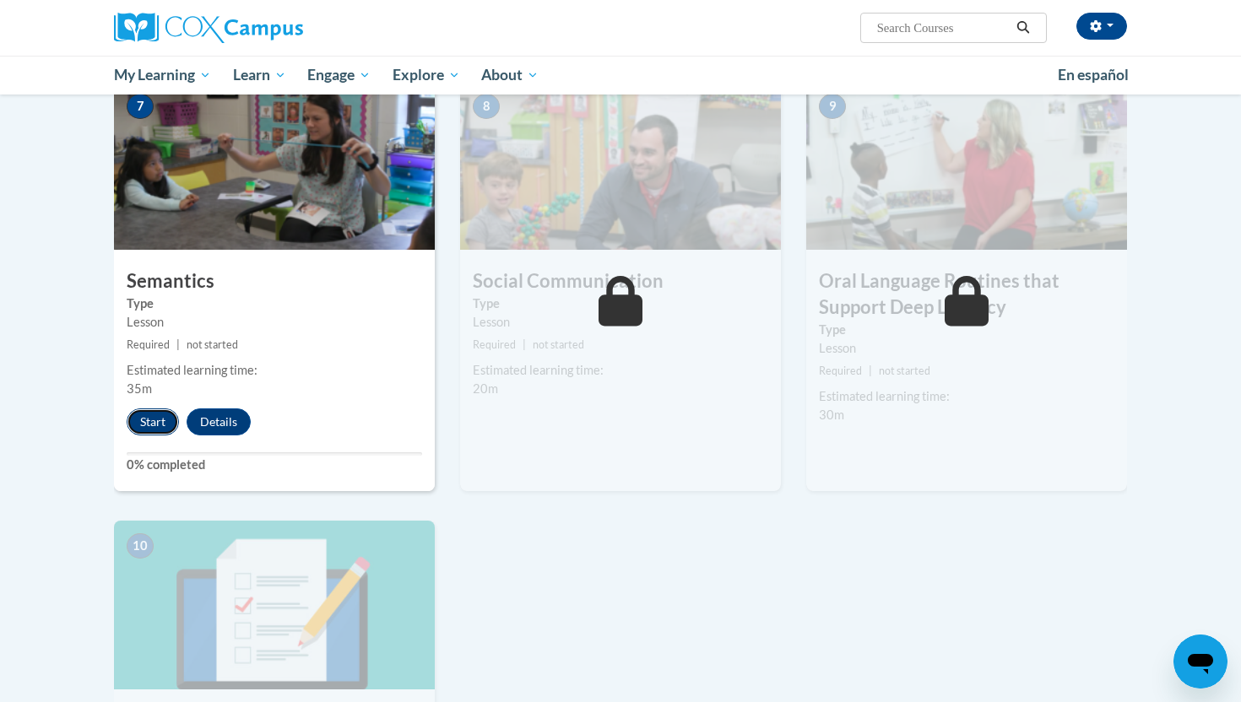
click at [152, 413] on button "Start" at bounding box center [153, 421] width 52 height 27
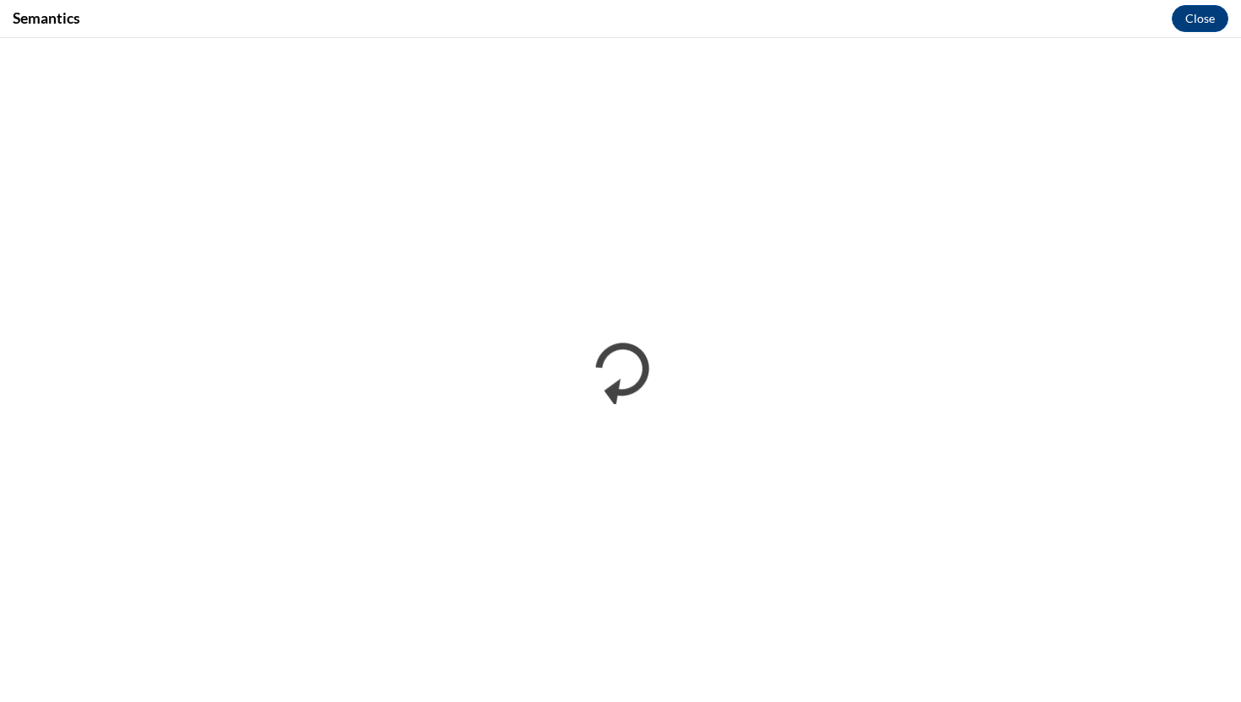
scroll to position [0, 0]
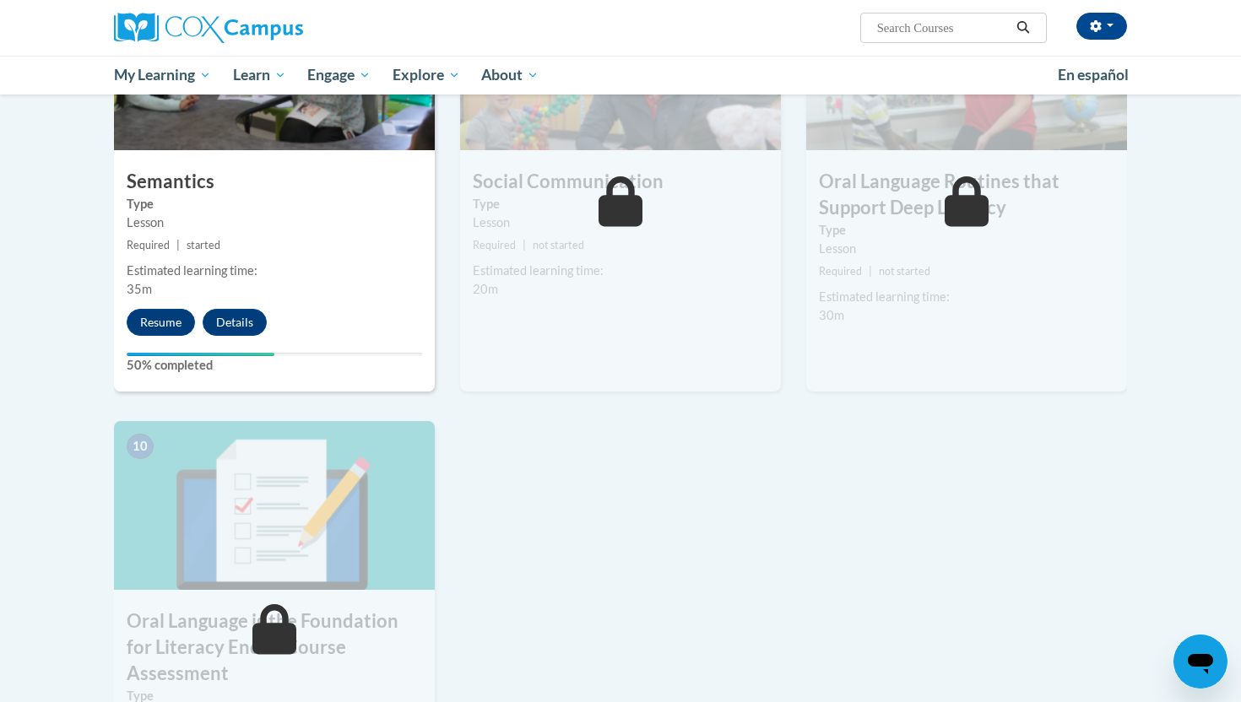
scroll to position [1419, 0]
